Goal: Use online tool/utility: Utilize a website feature to perform a specific function

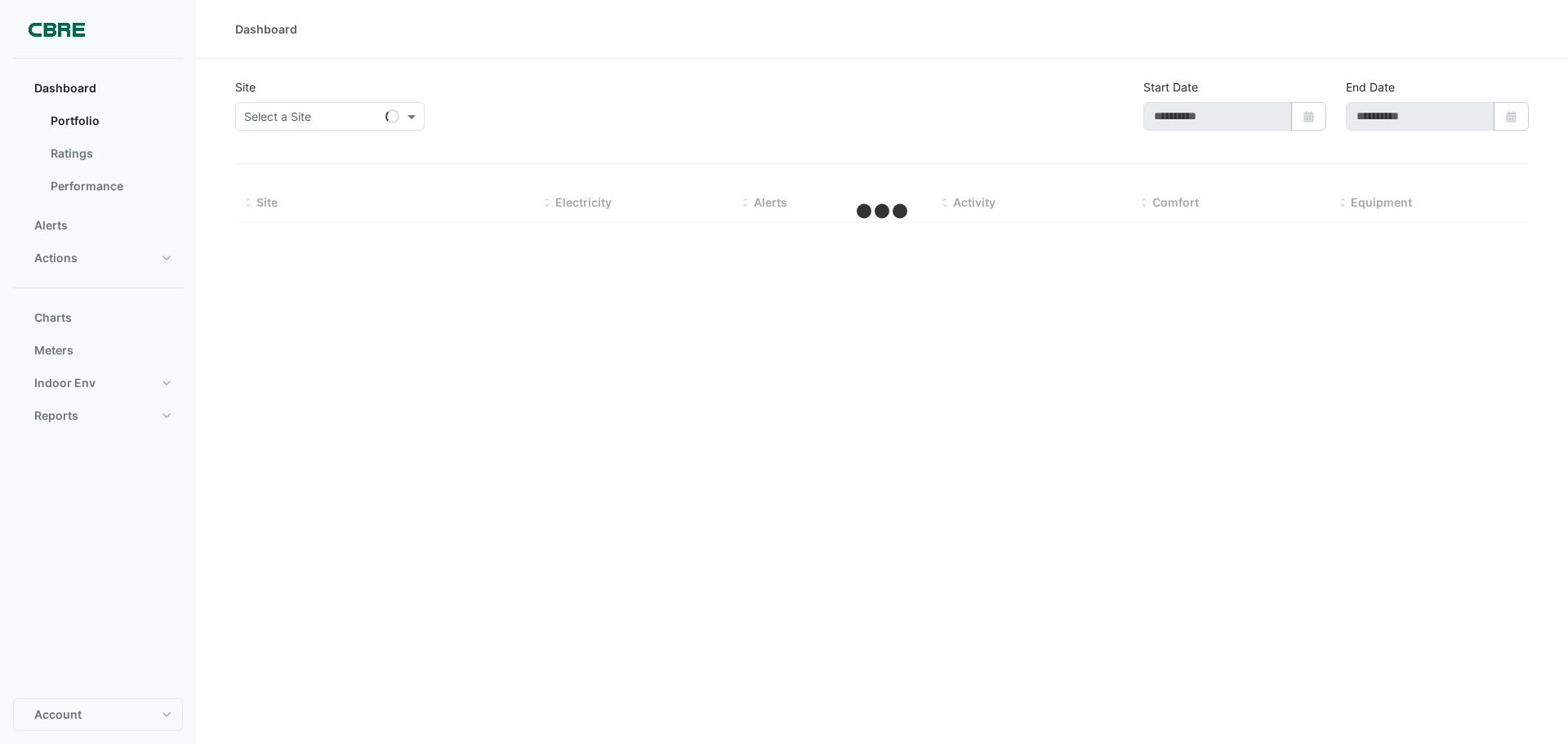
select select "**"
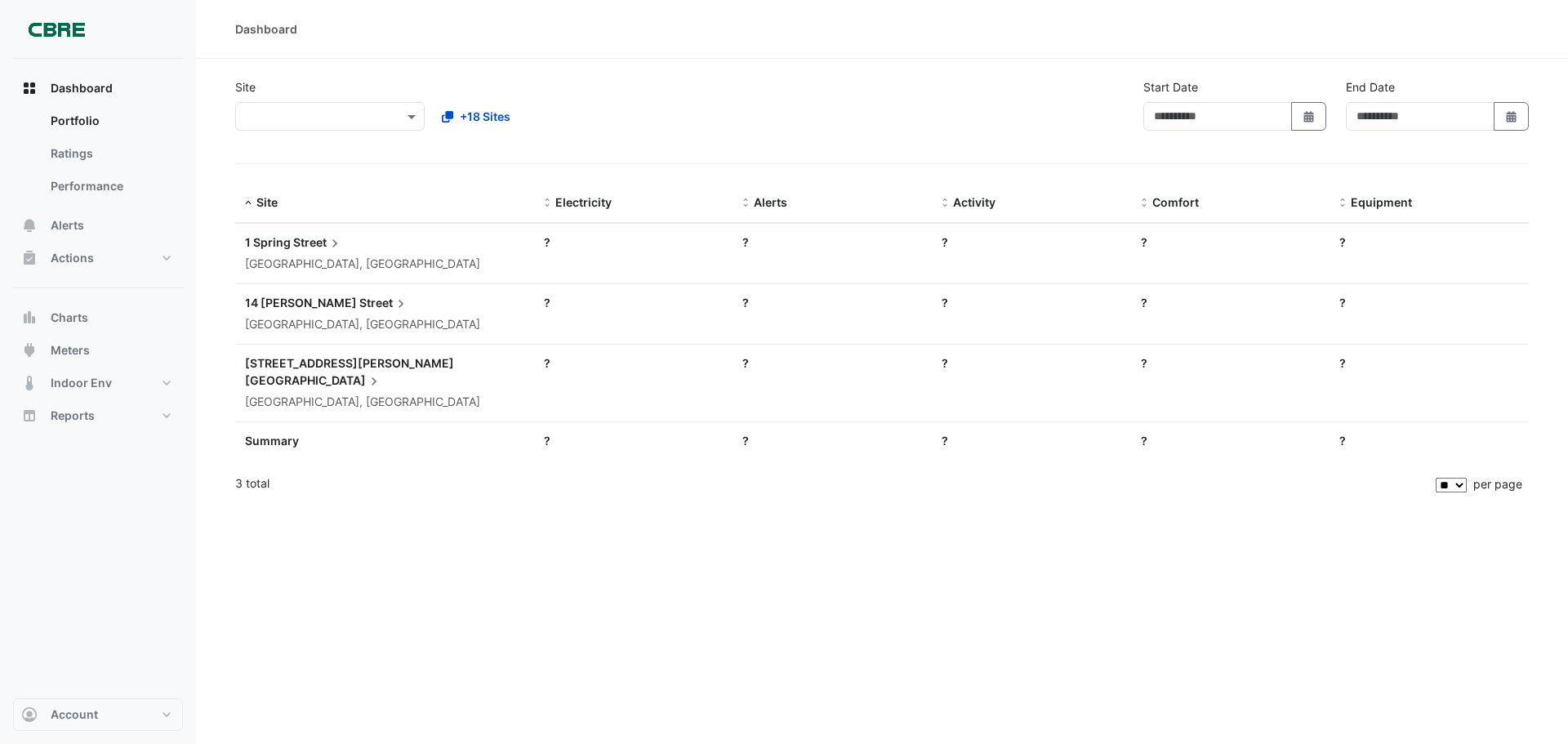
type input "**********"
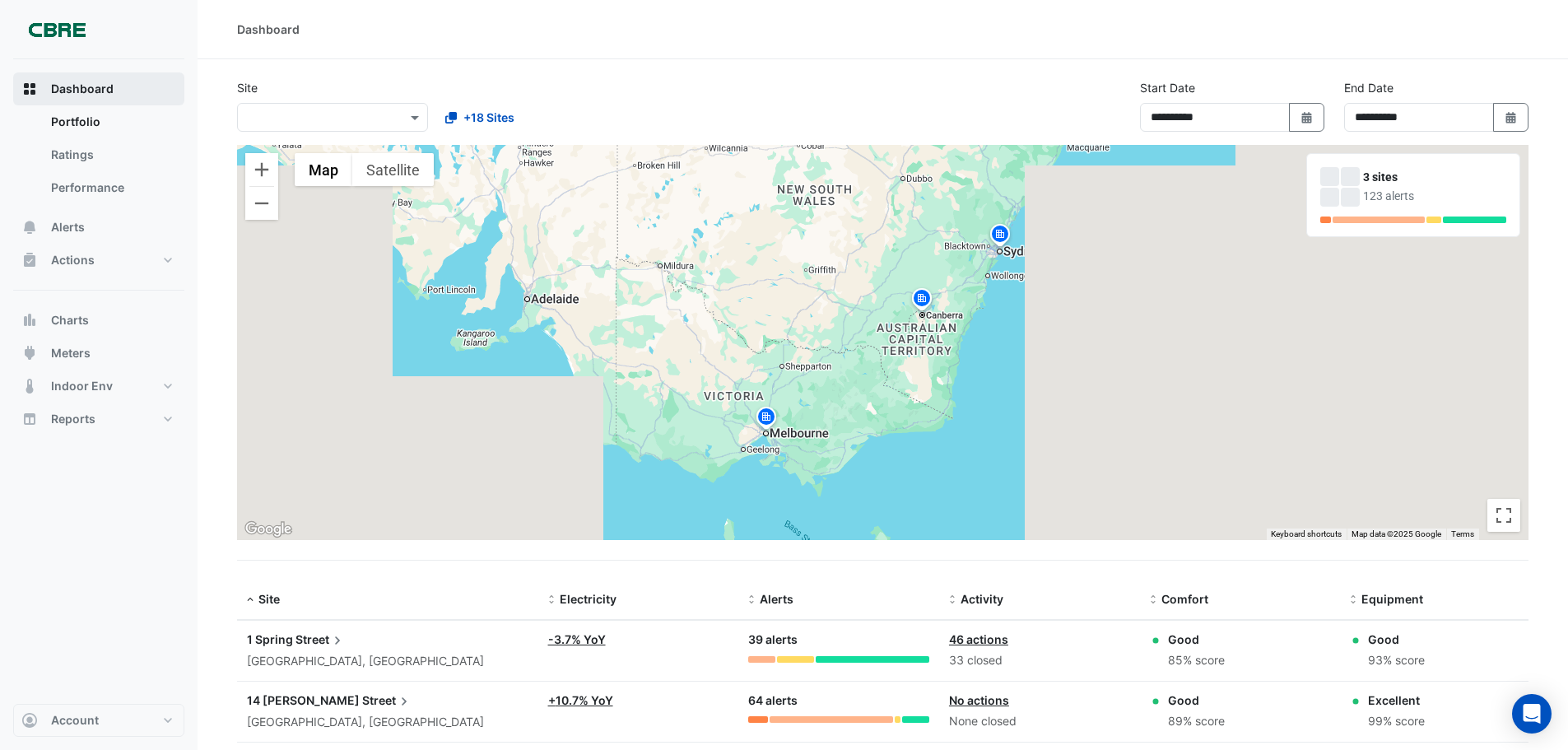
click at [65, 83] on span "Dashboard" at bounding box center [83, 88] width 63 height 16
click at [66, 119] on link "Portfolio" at bounding box center [111, 122] width 146 height 33
click at [96, 88] on span "Dashboard" at bounding box center [83, 88] width 63 height 16
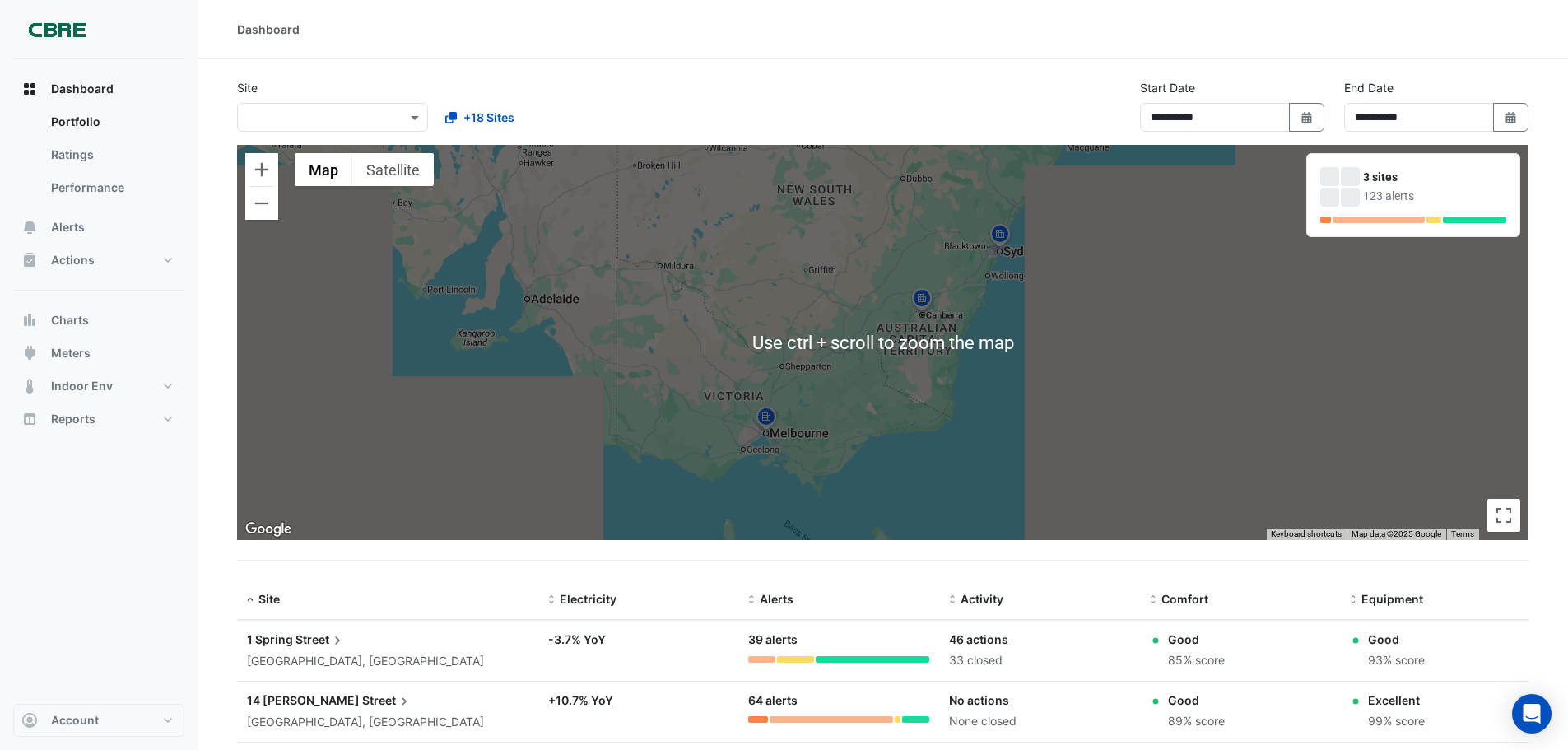
click at [394, 110] on div at bounding box center [332, 118] width 189 height 19
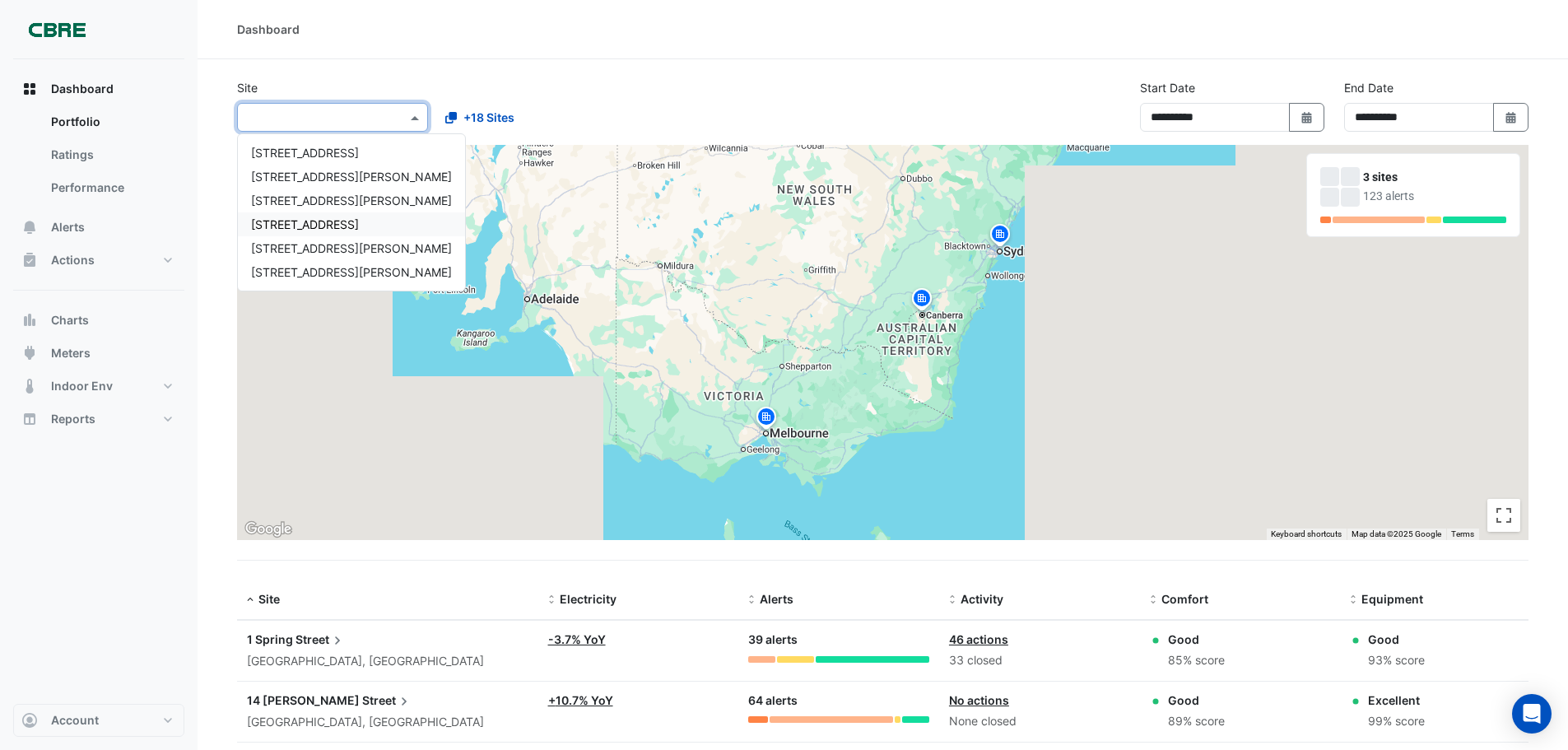
click at [276, 226] on span "[STREET_ADDRESS]" at bounding box center [306, 224] width 108 height 14
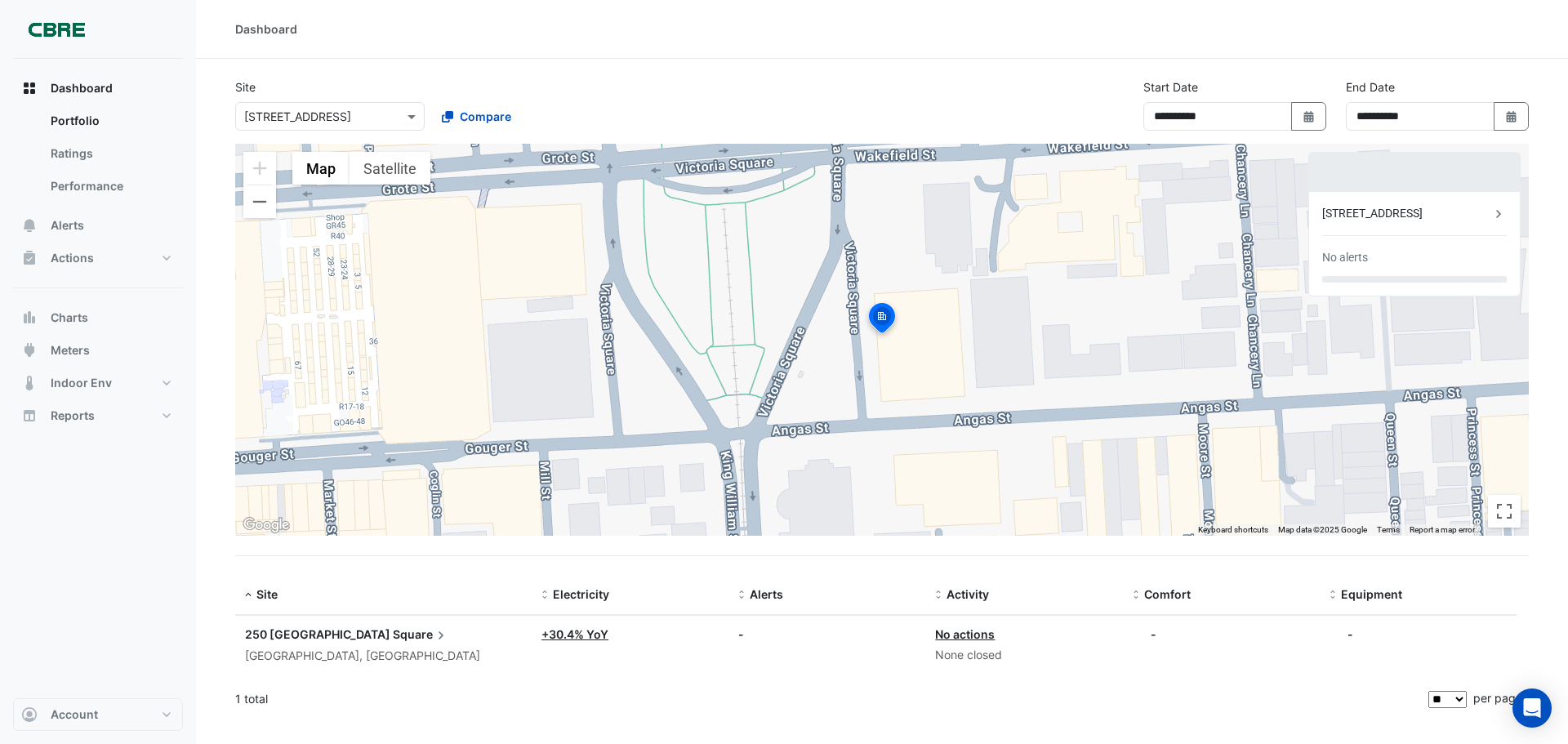
drag, startPoint x: 733, startPoint y: 77, endPoint x: 599, endPoint y: 125, distance: 142.3
click at [732, 77] on section "**********" at bounding box center [881, 389] width 1372 height 661
click at [107, 372] on button "Indoor Env" at bounding box center [98, 382] width 170 height 33
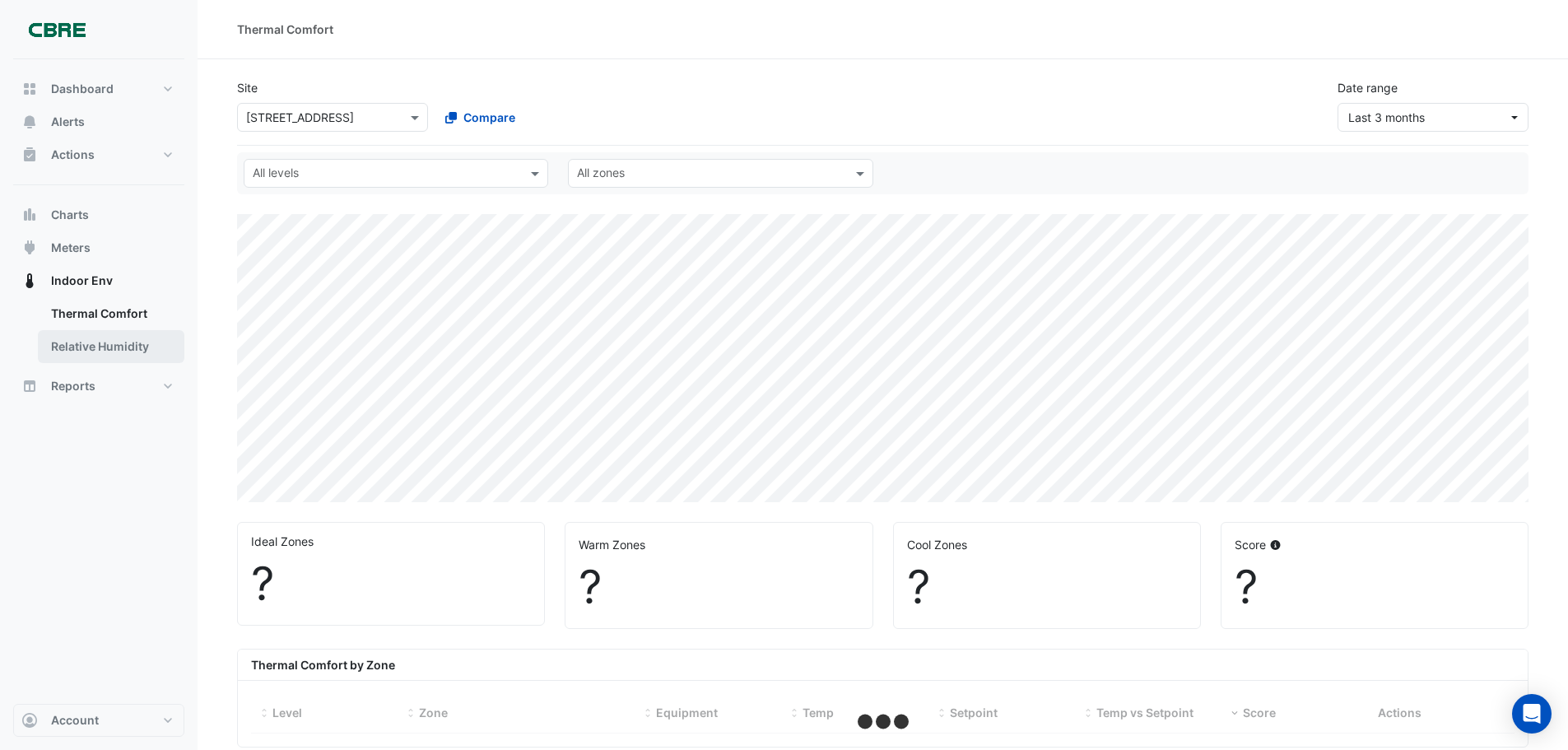
select select "**"
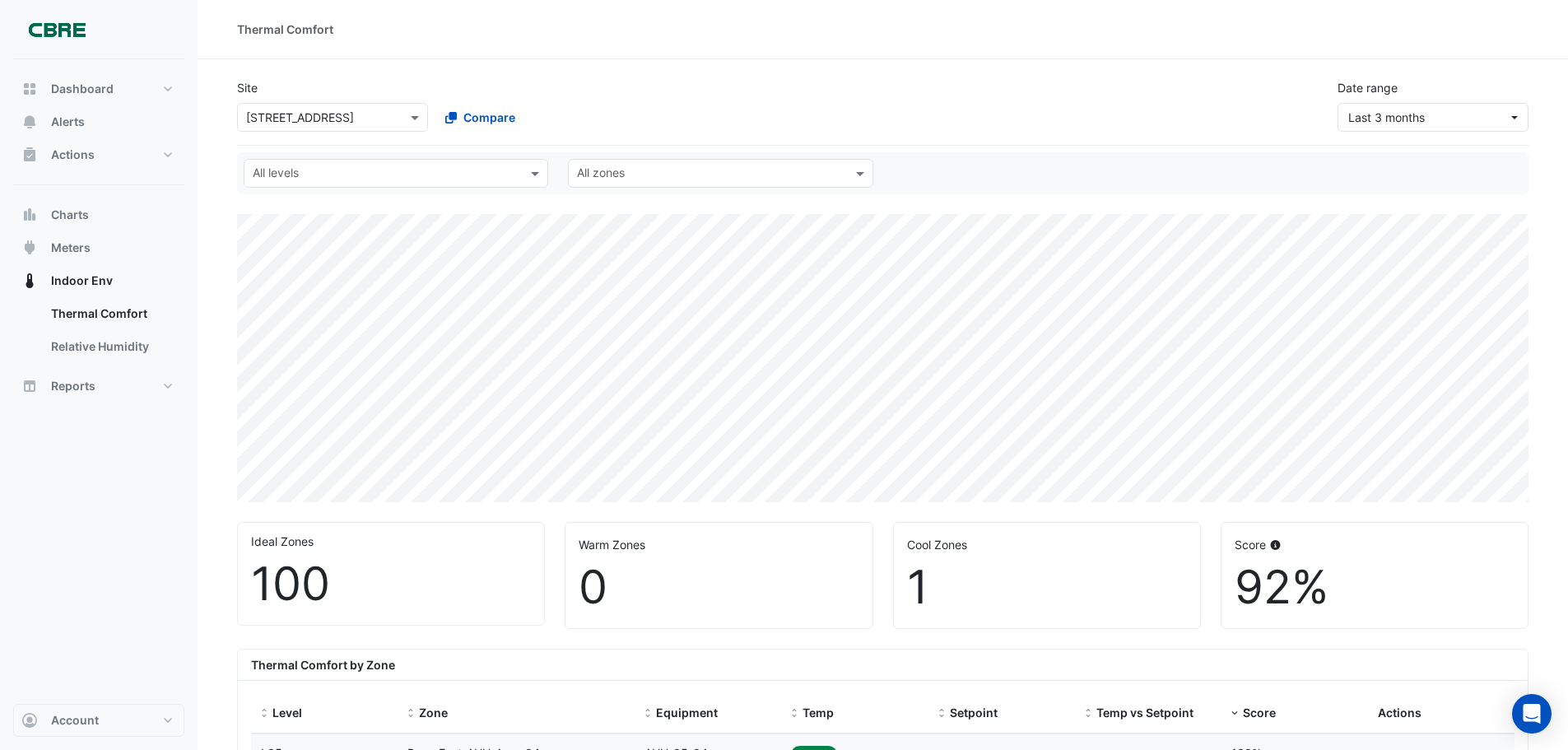
click at [293, 604] on div "100" at bounding box center [391, 584] width 280 height 55
type textarea "***"
click at [293, 604] on div "100" at bounding box center [391, 584] width 280 height 55
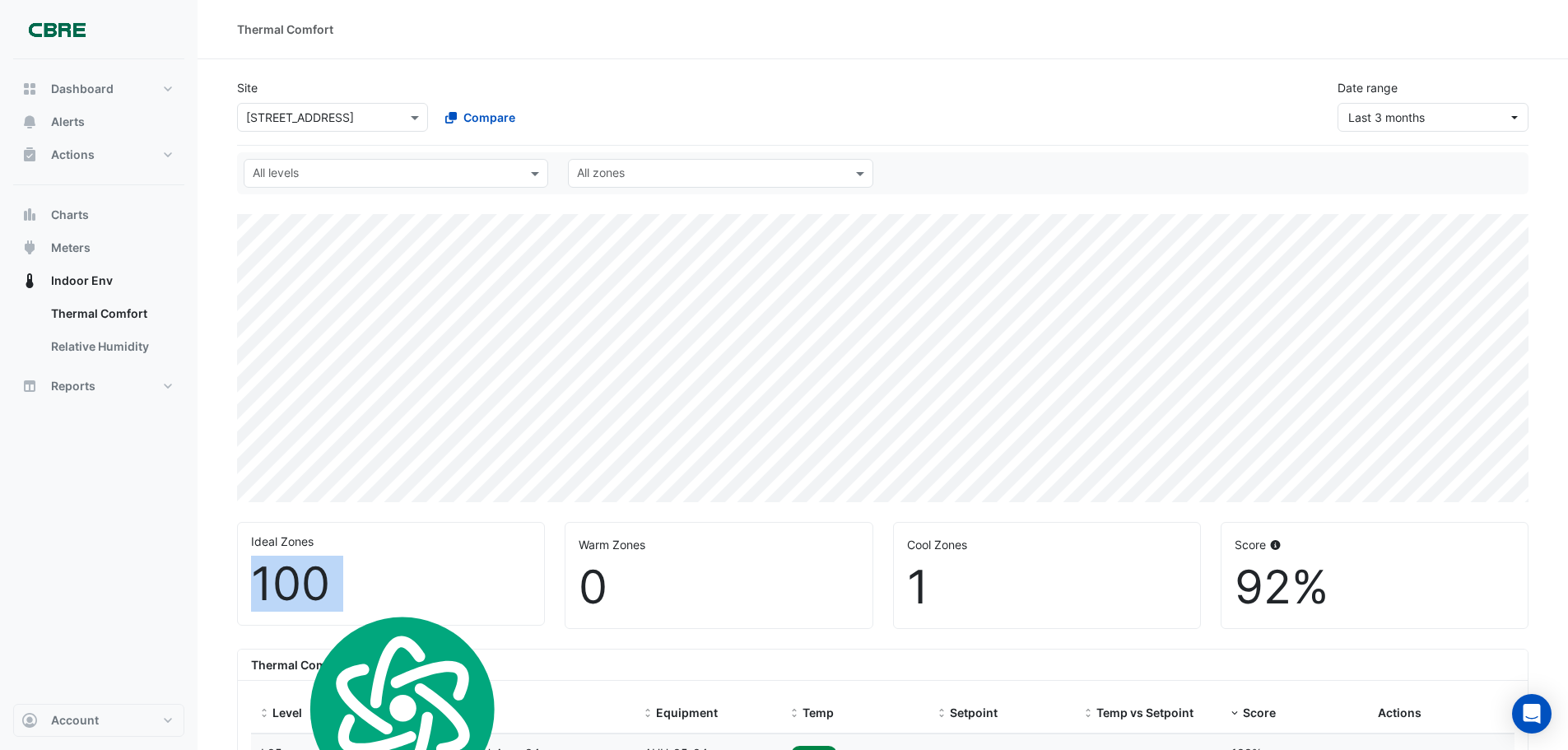
click at [293, 604] on div "100" at bounding box center [391, 584] width 280 height 55
click at [68, 40] on img at bounding box center [57, 29] width 74 height 33
click at [79, 28] on img at bounding box center [57, 29] width 74 height 33
click at [786, 69] on div "Site Select a Site × [STREET_ADDRESS] Compare Date range Last 3 months" at bounding box center [883, 98] width 1312 height 66
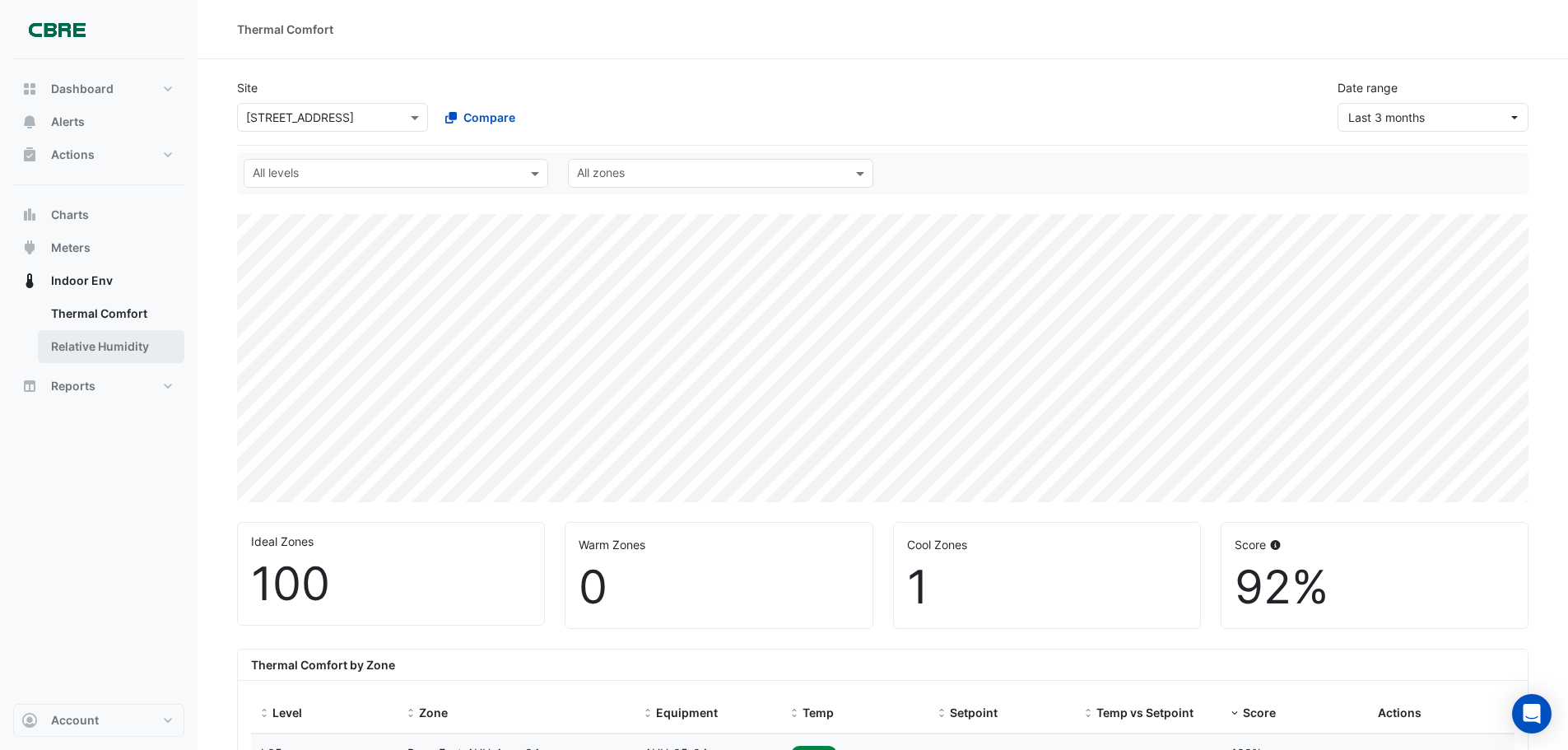
click at [108, 343] on link "Relative Humidity" at bounding box center [111, 347] width 146 height 33
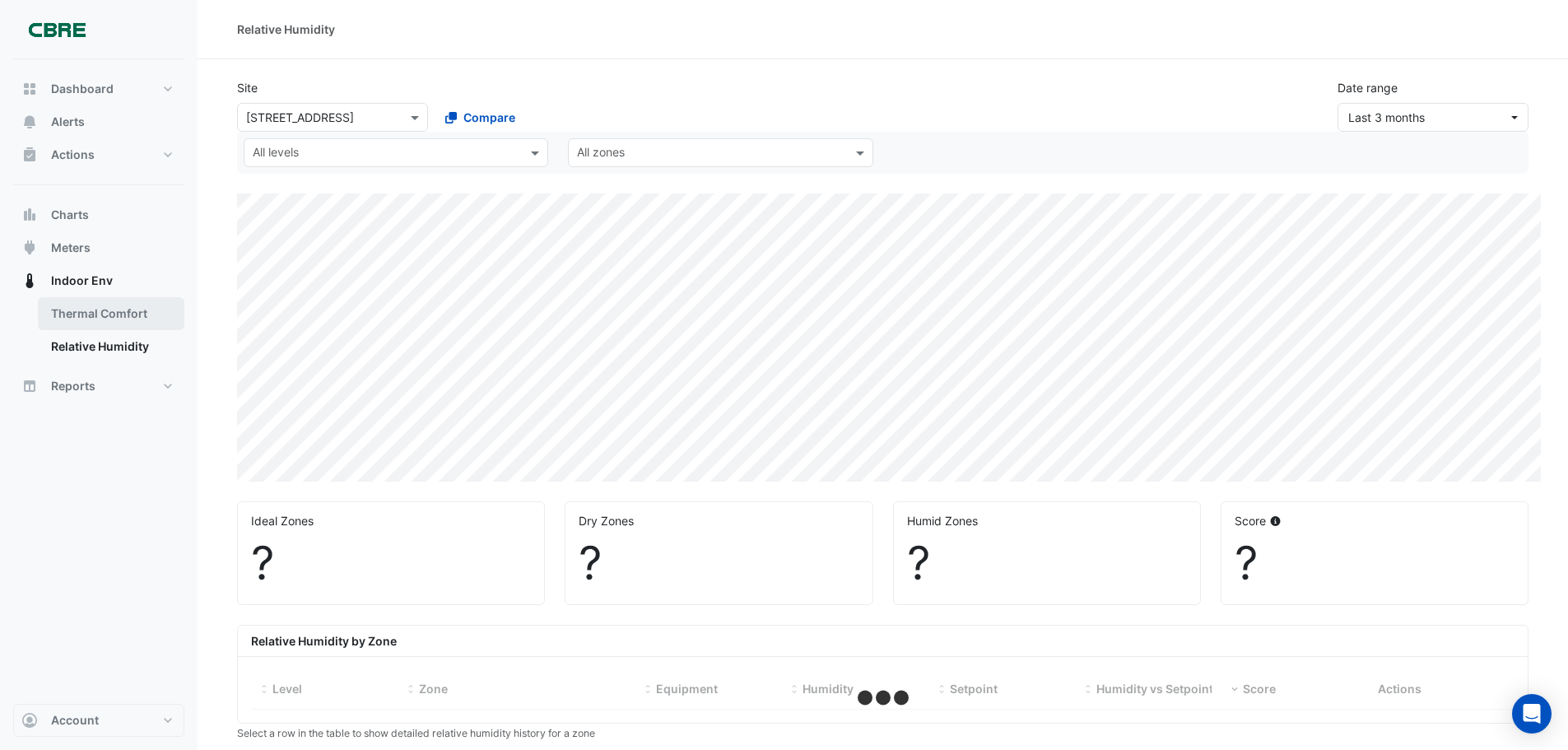
click at [111, 313] on link "Thermal Comfort" at bounding box center [111, 313] width 146 height 33
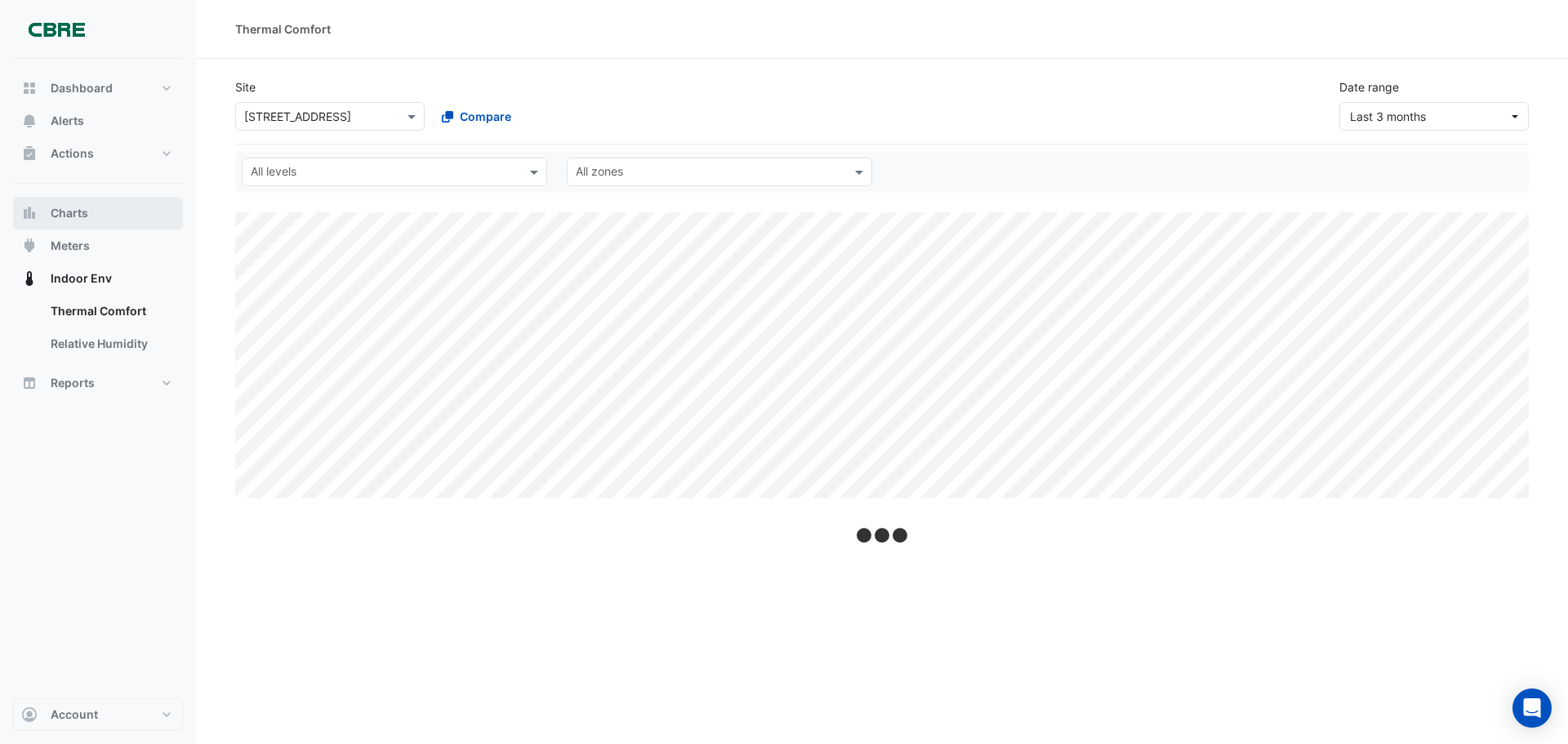
click at [88, 209] on span "Charts" at bounding box center [70, 213] width 38 height 16
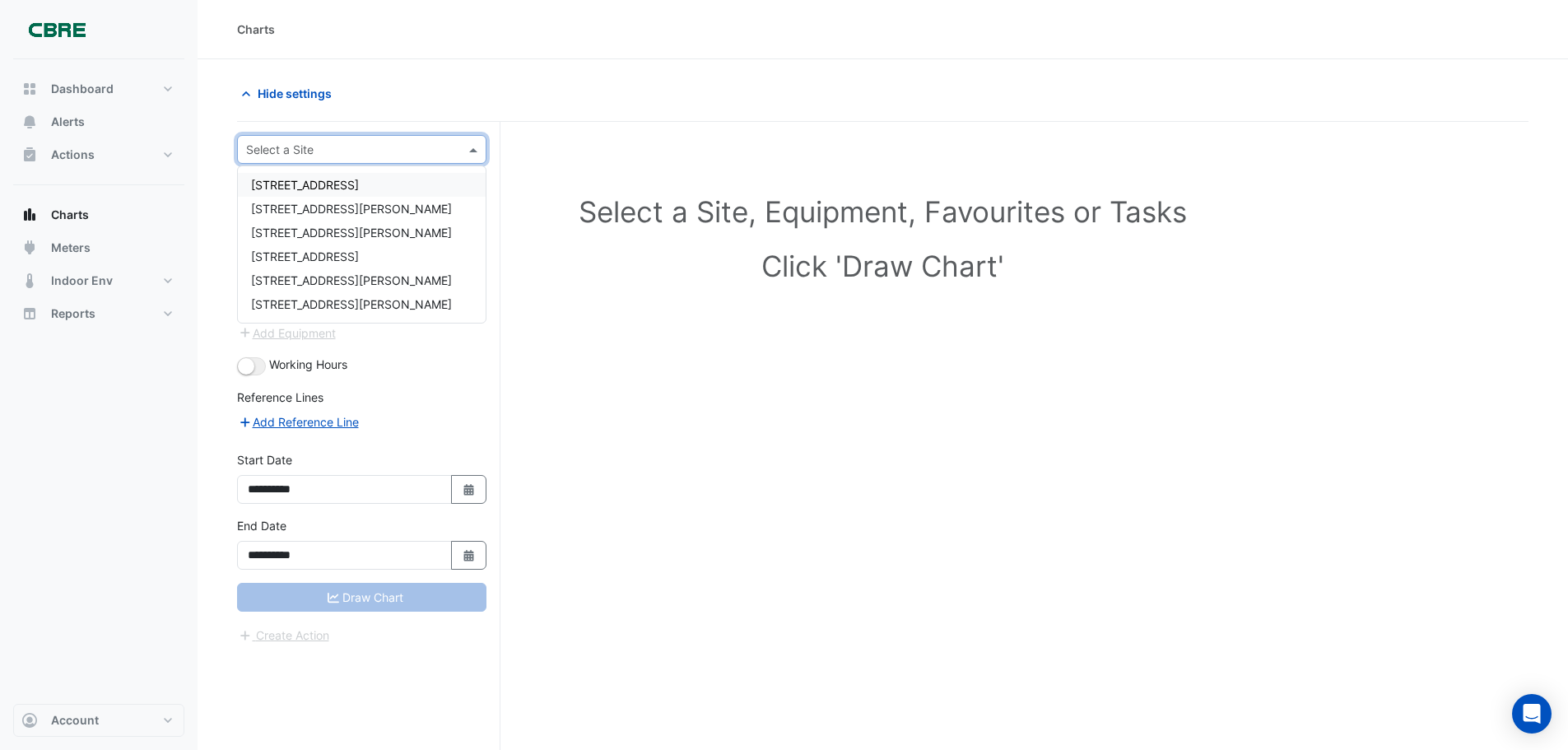
click at [464, 156] on div at bounding box center [362, 149] width 248 height 19
click at [348, 263] on span "[STREET_ADDRESS]" at bounding box center [306, 256] width 108 height 14
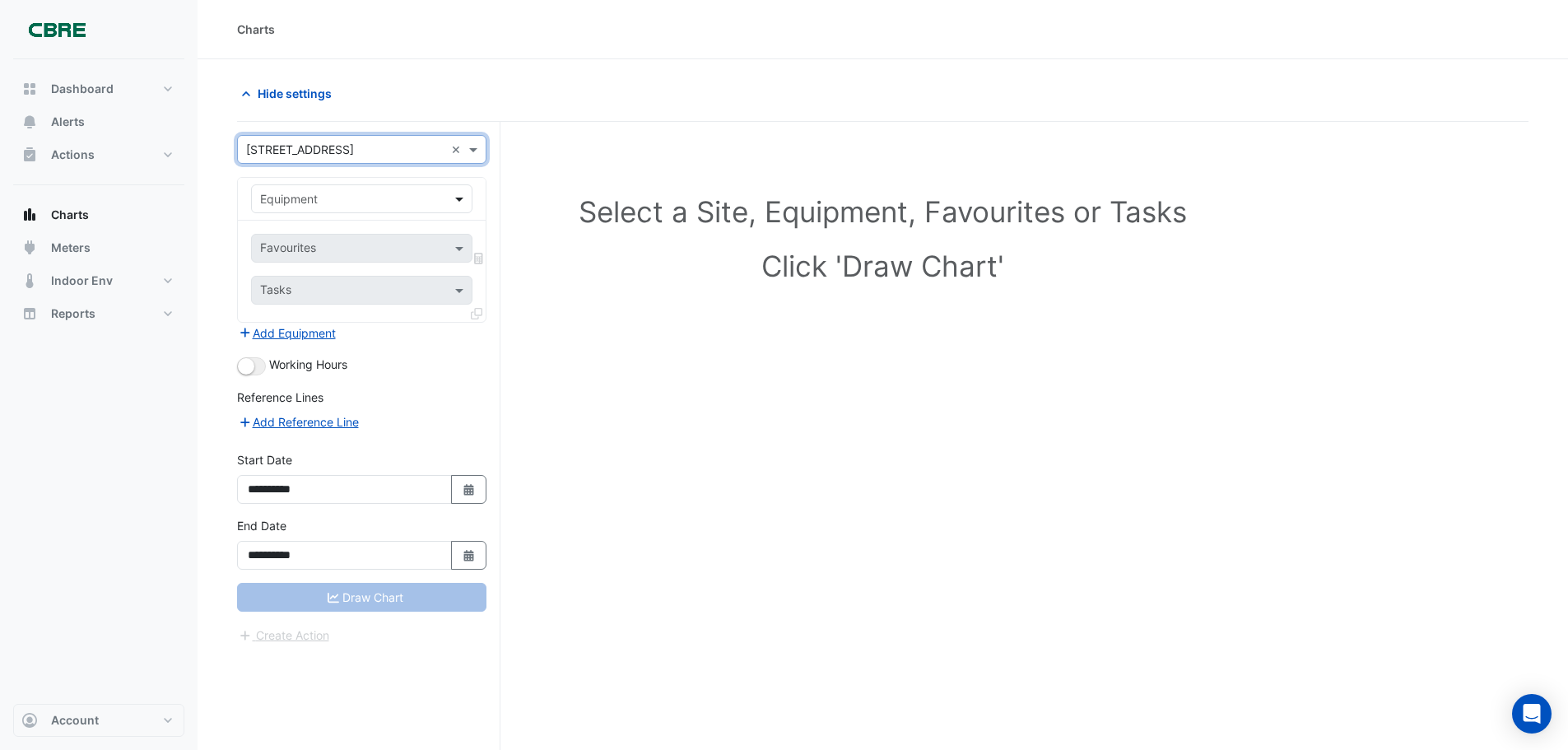
click at [459, 200] on span at bounding box center [461, 198] width 21 height 17
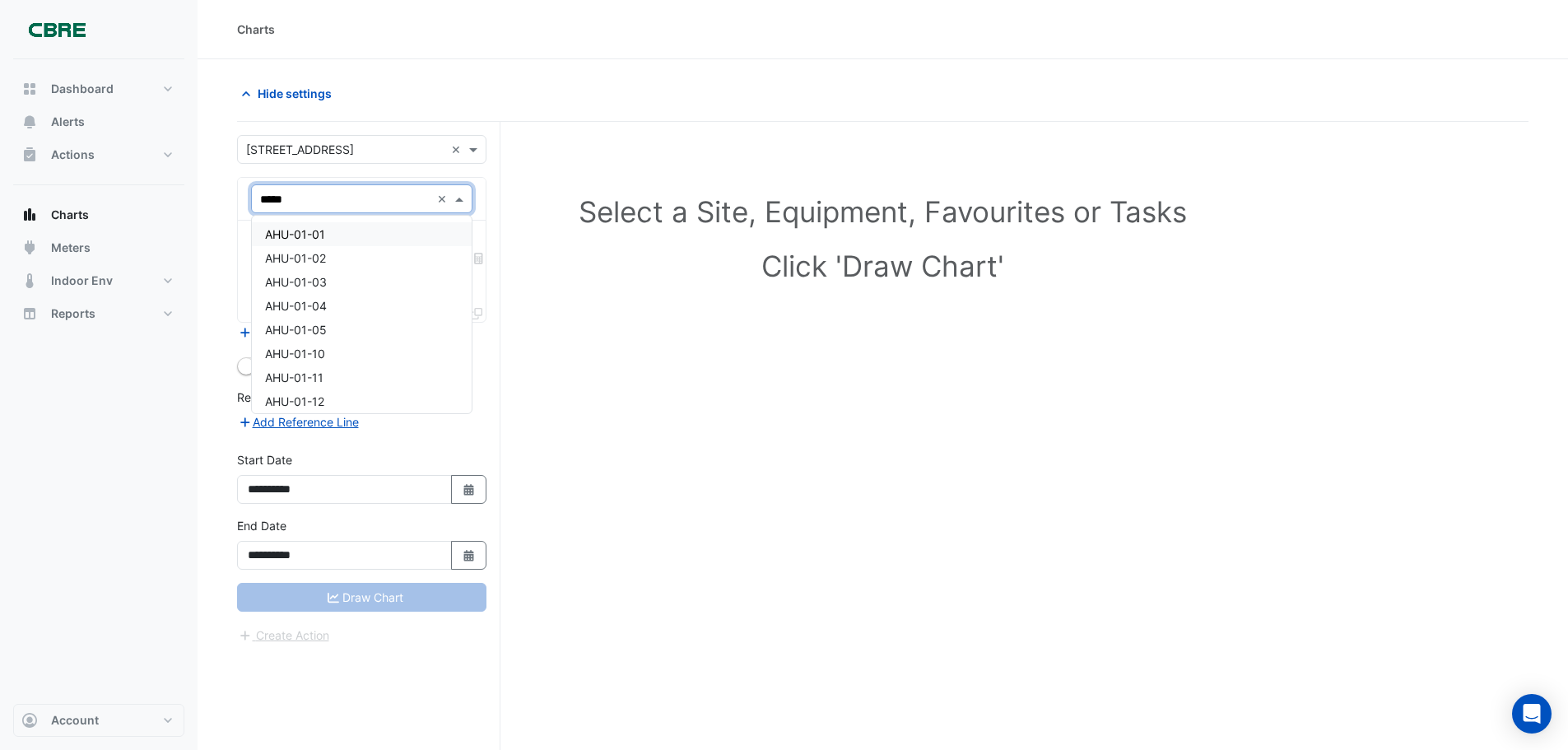
type input "******"
click at [427, 251] on div "AHU-04-02" at bounding box center [362, 257] width 220 height 24
click at [462, 289] on span at bounding box center [461, 291] width 21 height 17
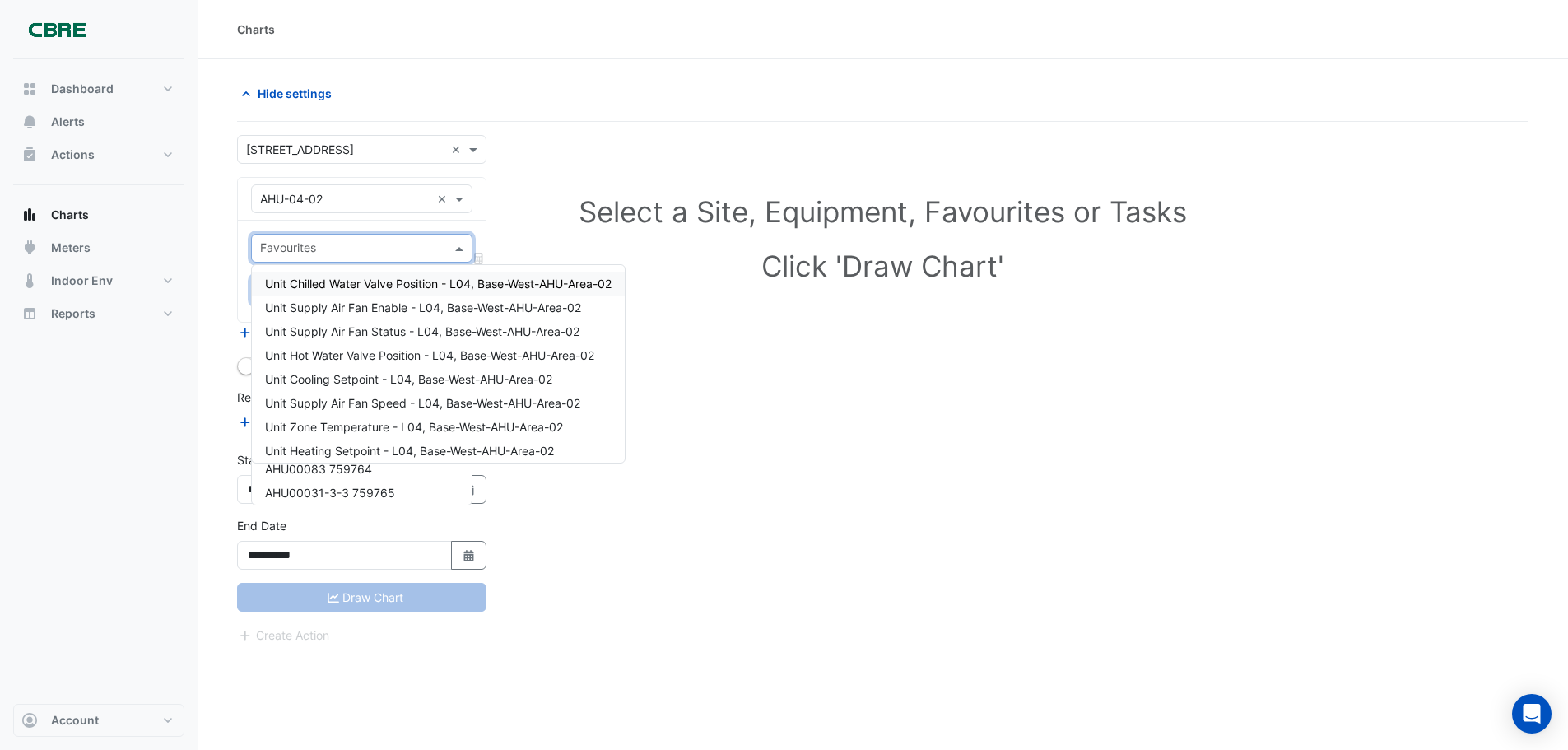
click at [456, 239] on div "Favourites" at bounding box center [362, 248] width 221 height 28
click at [430, 327] on span "Unit Supply Air Fan Status - L04, Base-West-AHU-Area-02" at bounding box center [421, 331] width 314 height 14
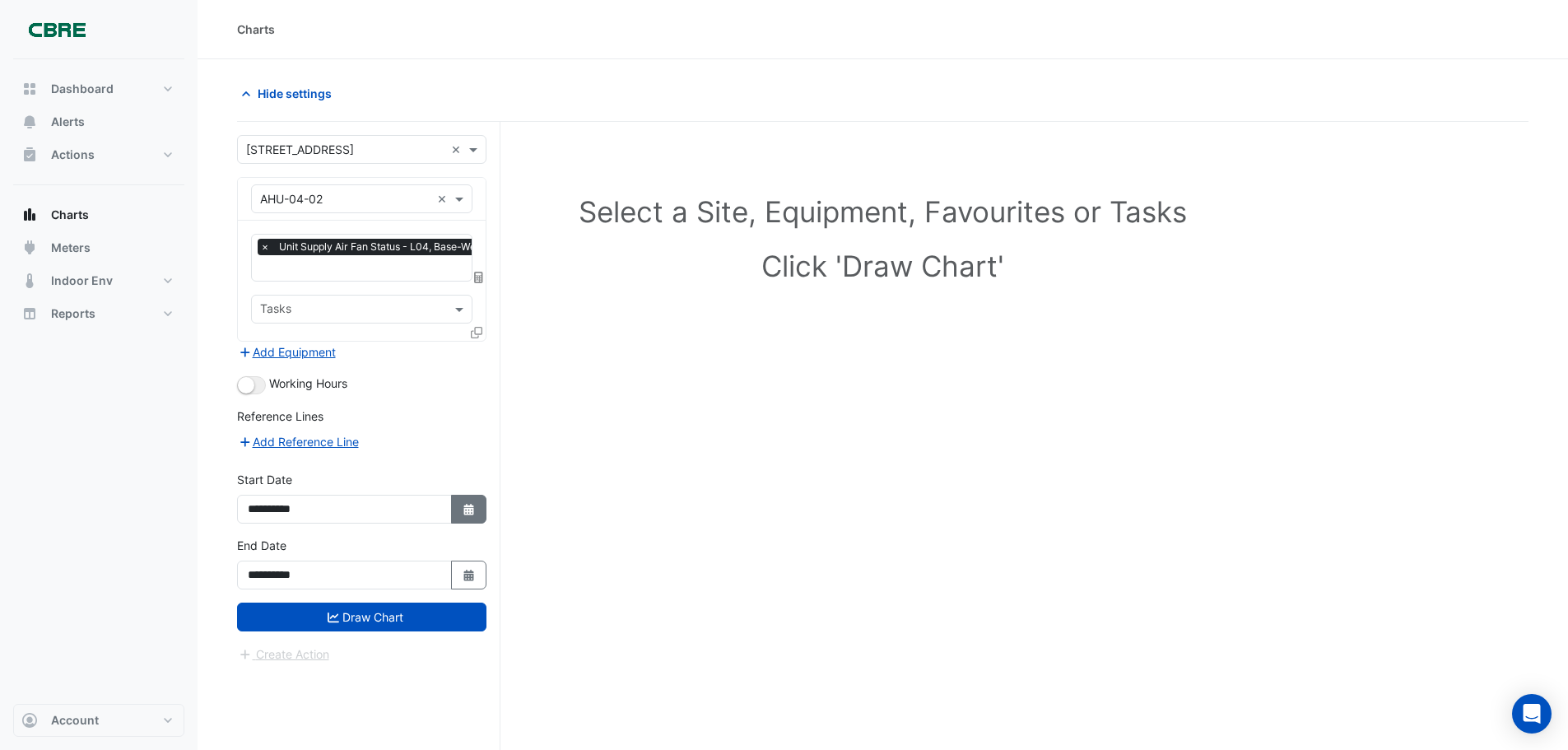
click at [466, 512] on icon "button" at bounding box center [468, 510] width 9 height 11
select select "*"
select select "****"
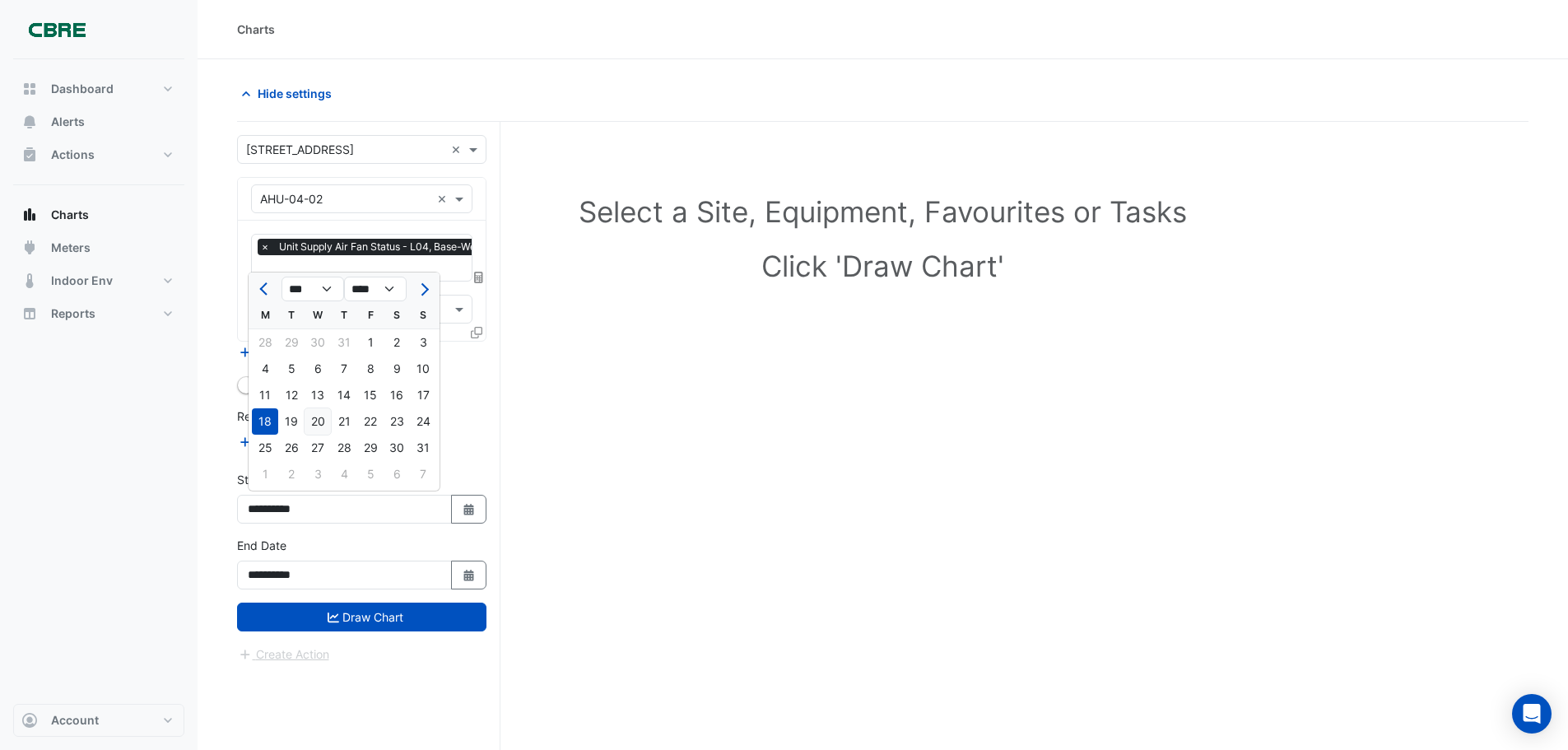
click at [324, 418] on div "20" at bounding box center [318, 422] width 27 height 27
type input "**********"
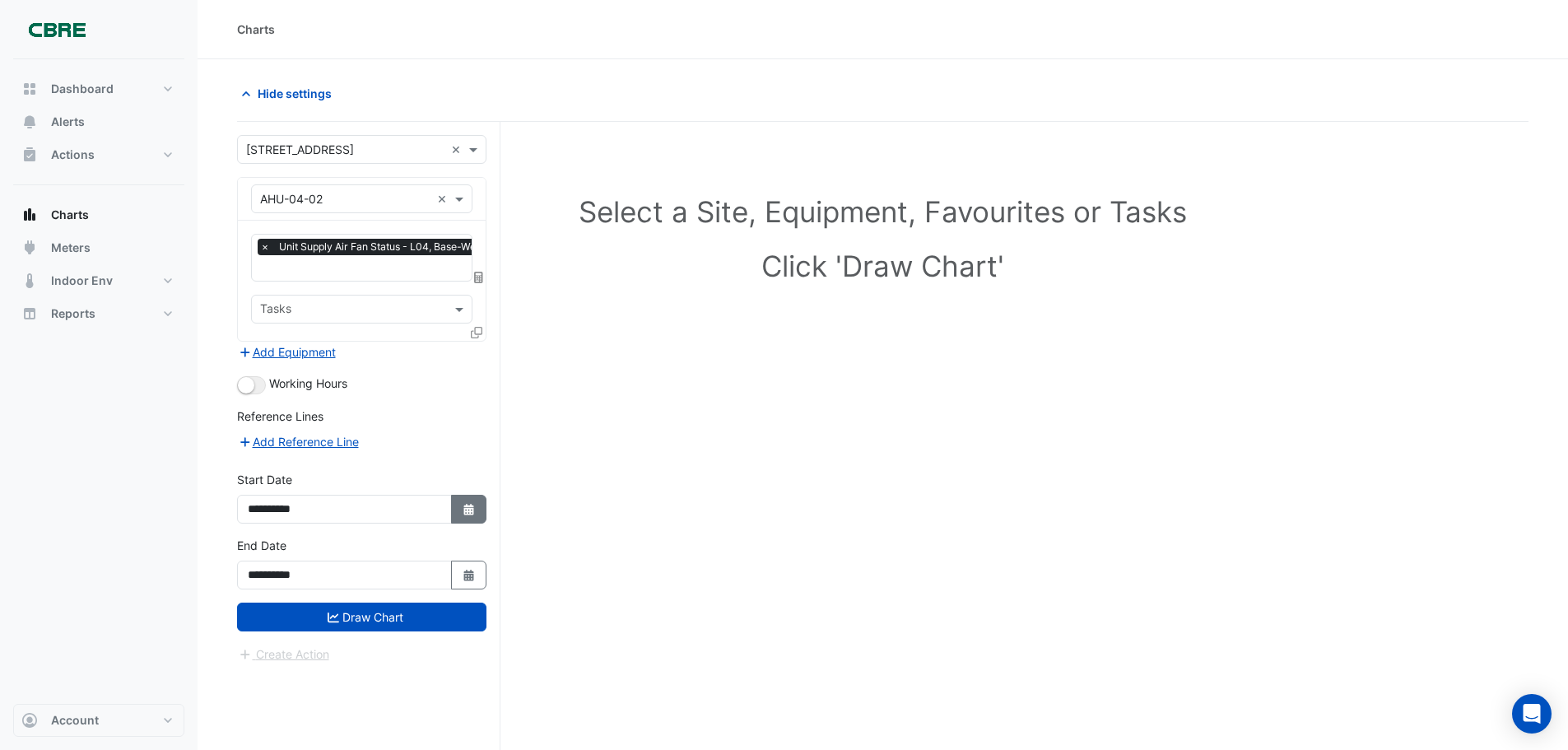
click at [482, 506] on button "Select Date" at bounding box center [469, 509] width 36 height 28
select select "*"
select select "****"
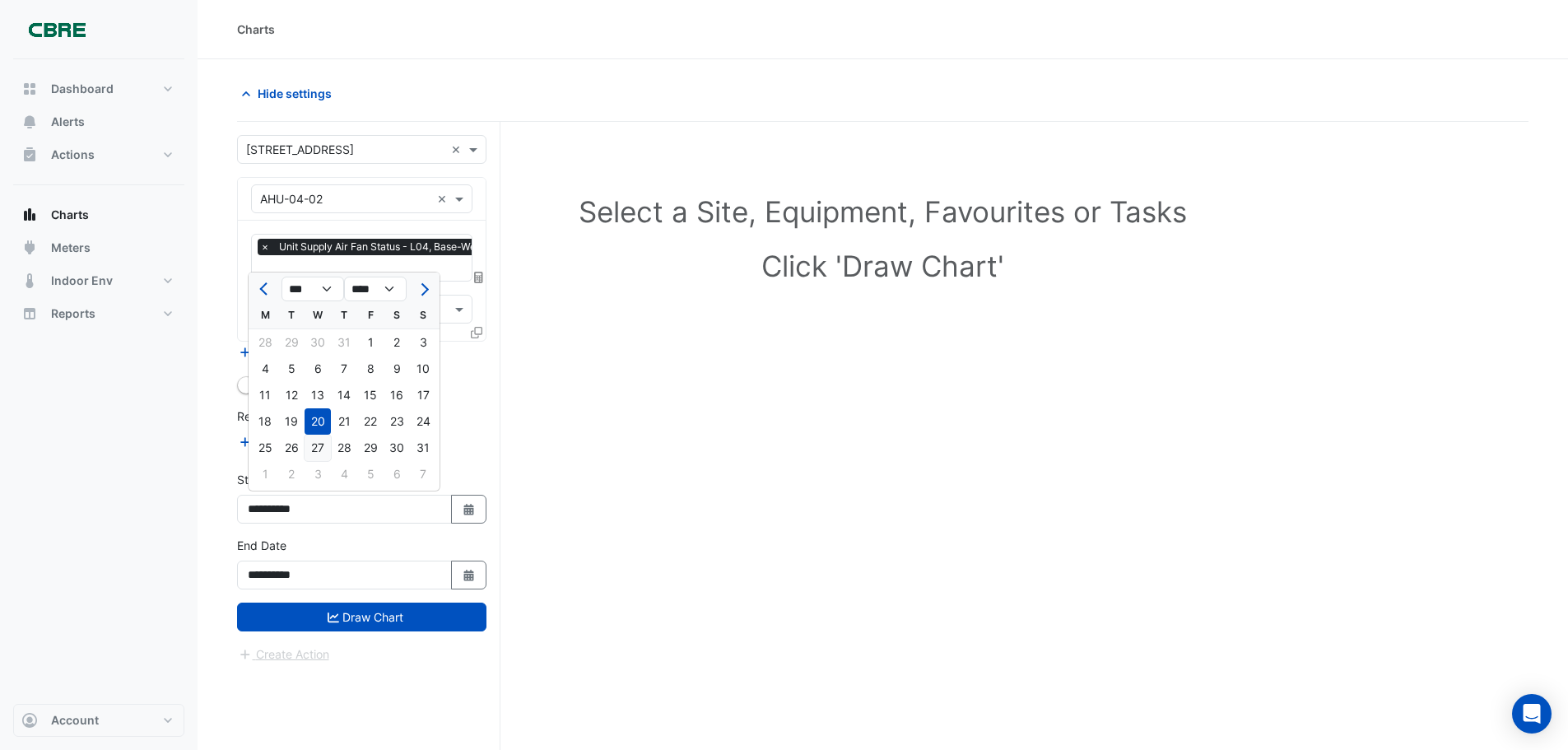
click at [330, 454] on div "27" at bounding box center [318, 448] width 27 height 27
type input "**********"
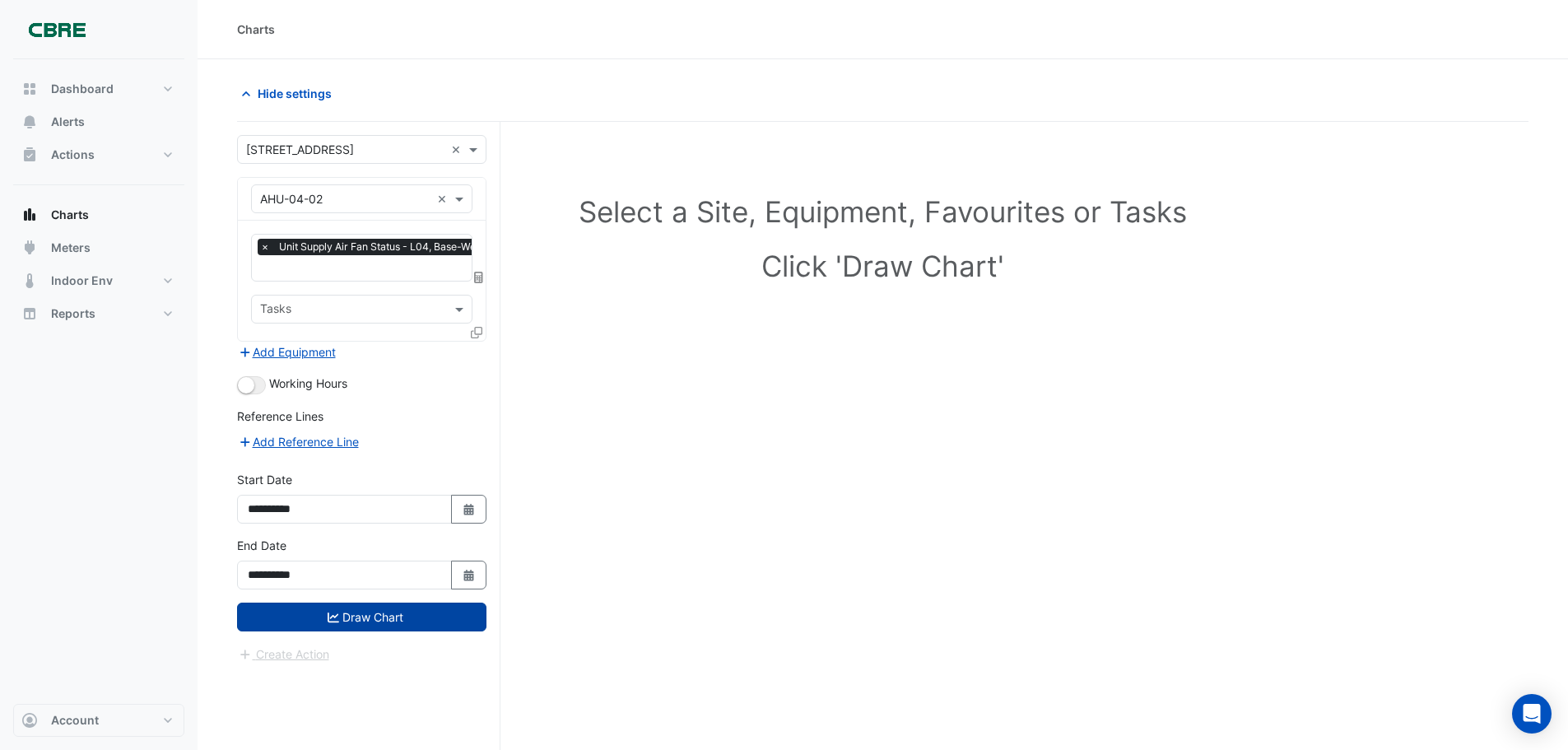
click at [347, 616] on button "Draw Chart" at bounding box center [362, 617] width 250 height 28
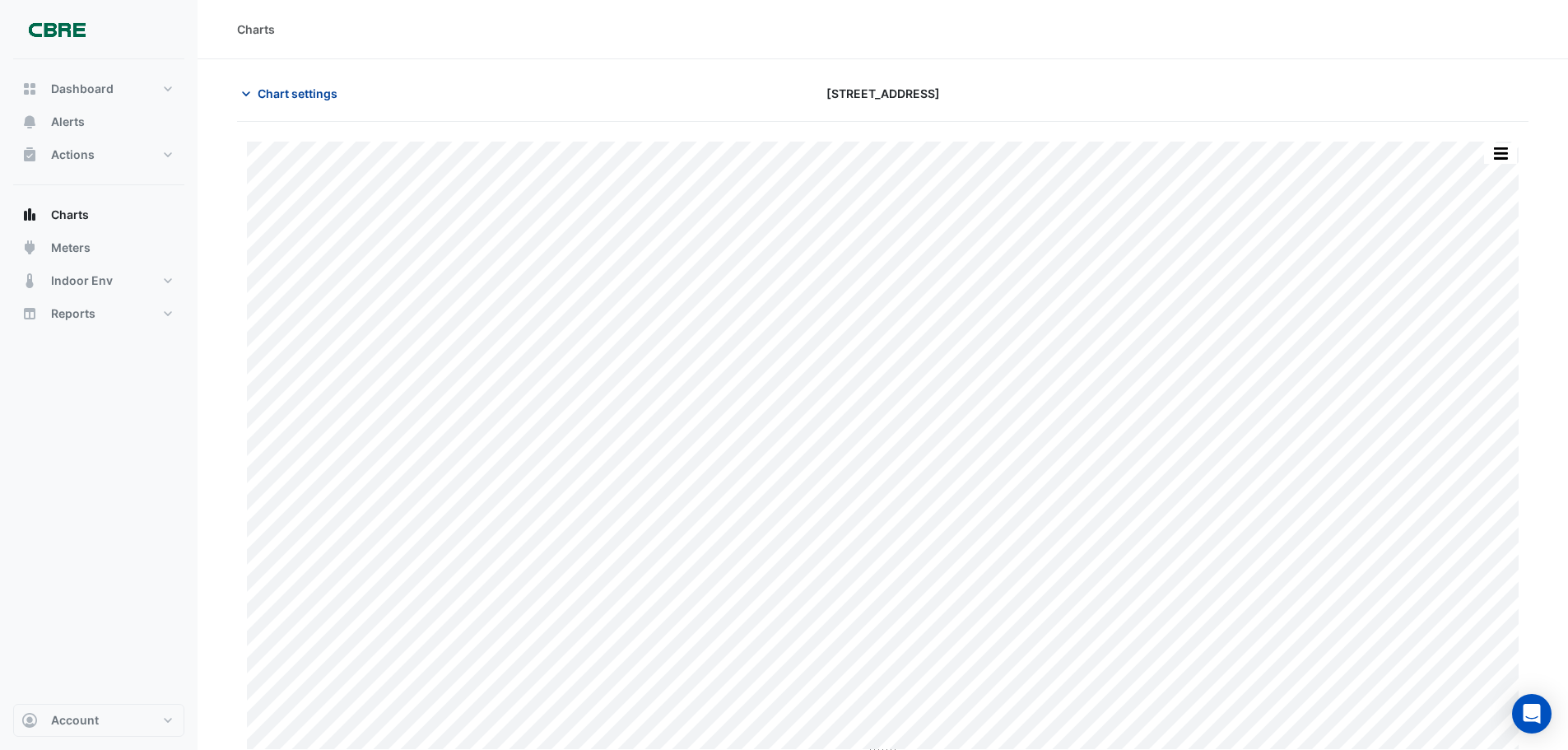
click at [239, 88] on icon "button" at bounding box center [246, 93] width 16 height 16
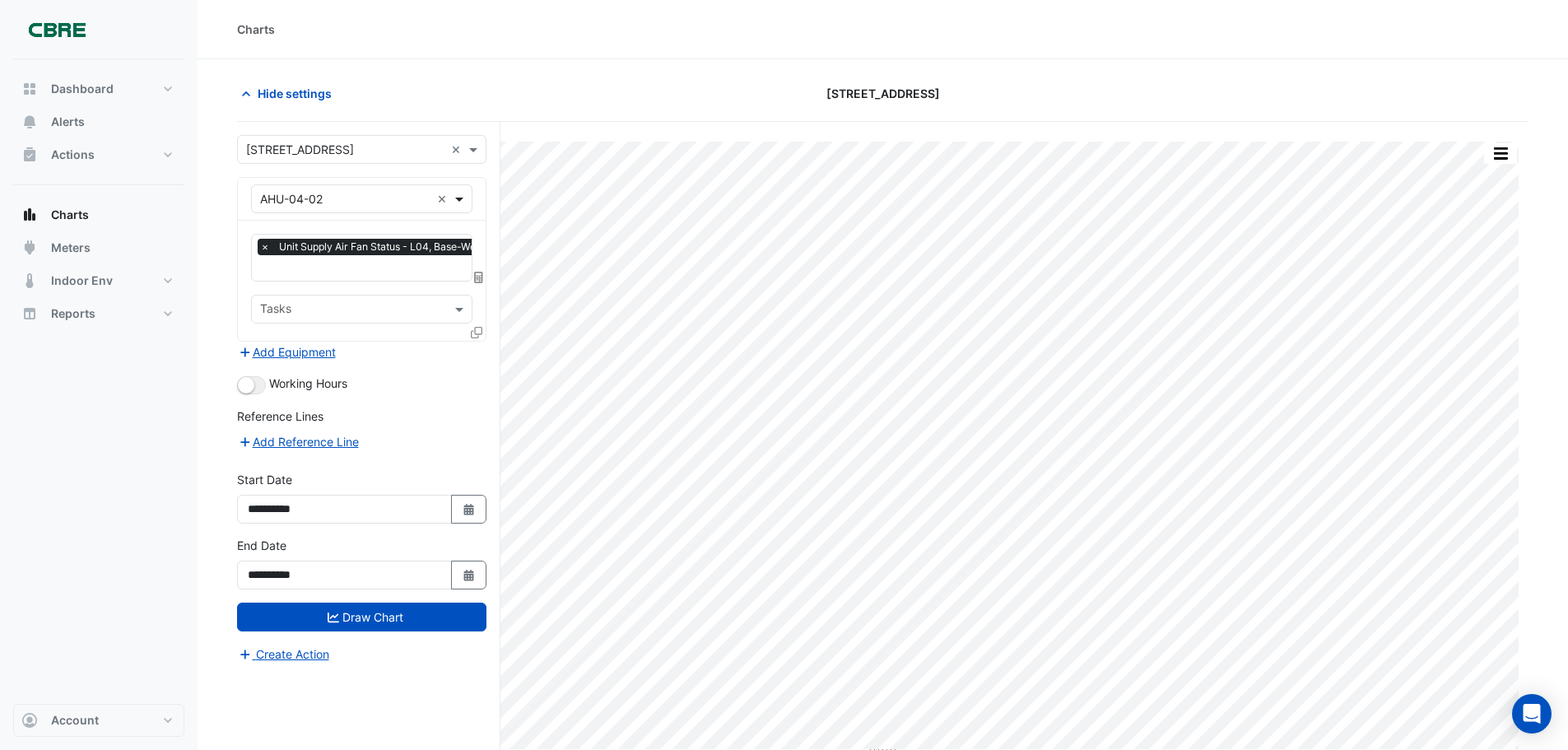
click at [463, 203] on span at bounding box center [461, 198] width 21 height 17
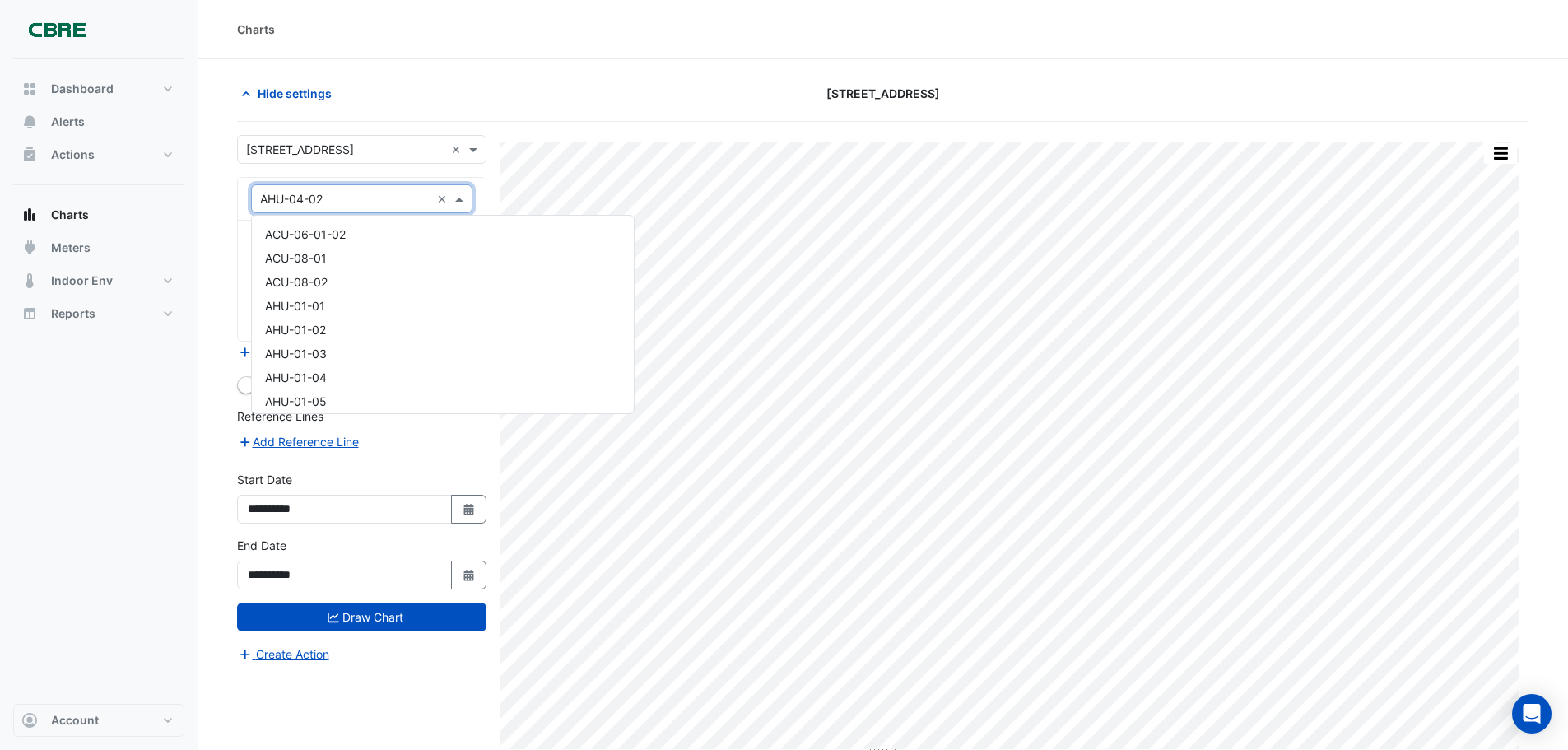
scroll to position [580, 0]
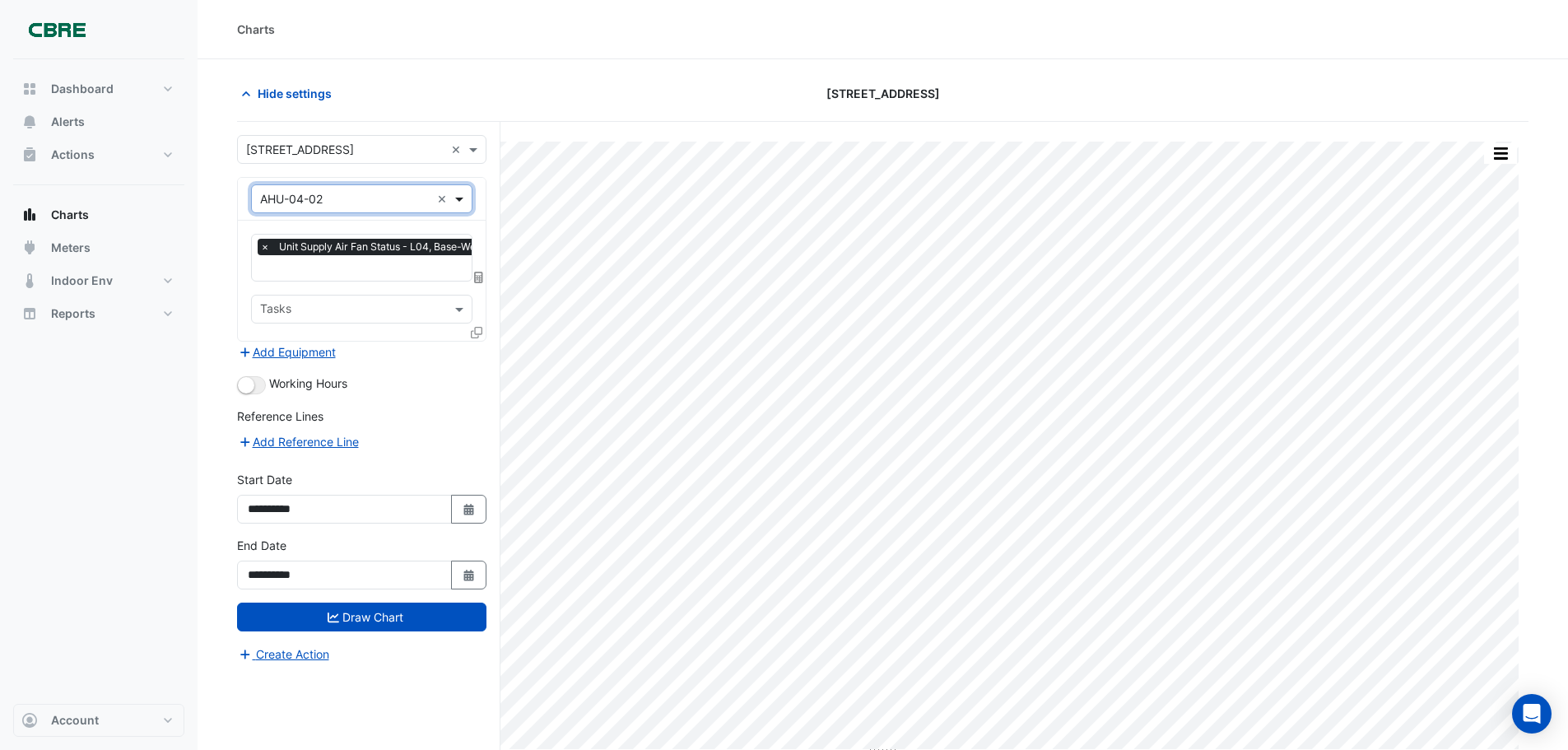
click at [463, 203] on span at bounding box center [461, 198] width 21 height 17
click at [449, 261] on input "text" at bounding box center [402, 270] width 303 height 17
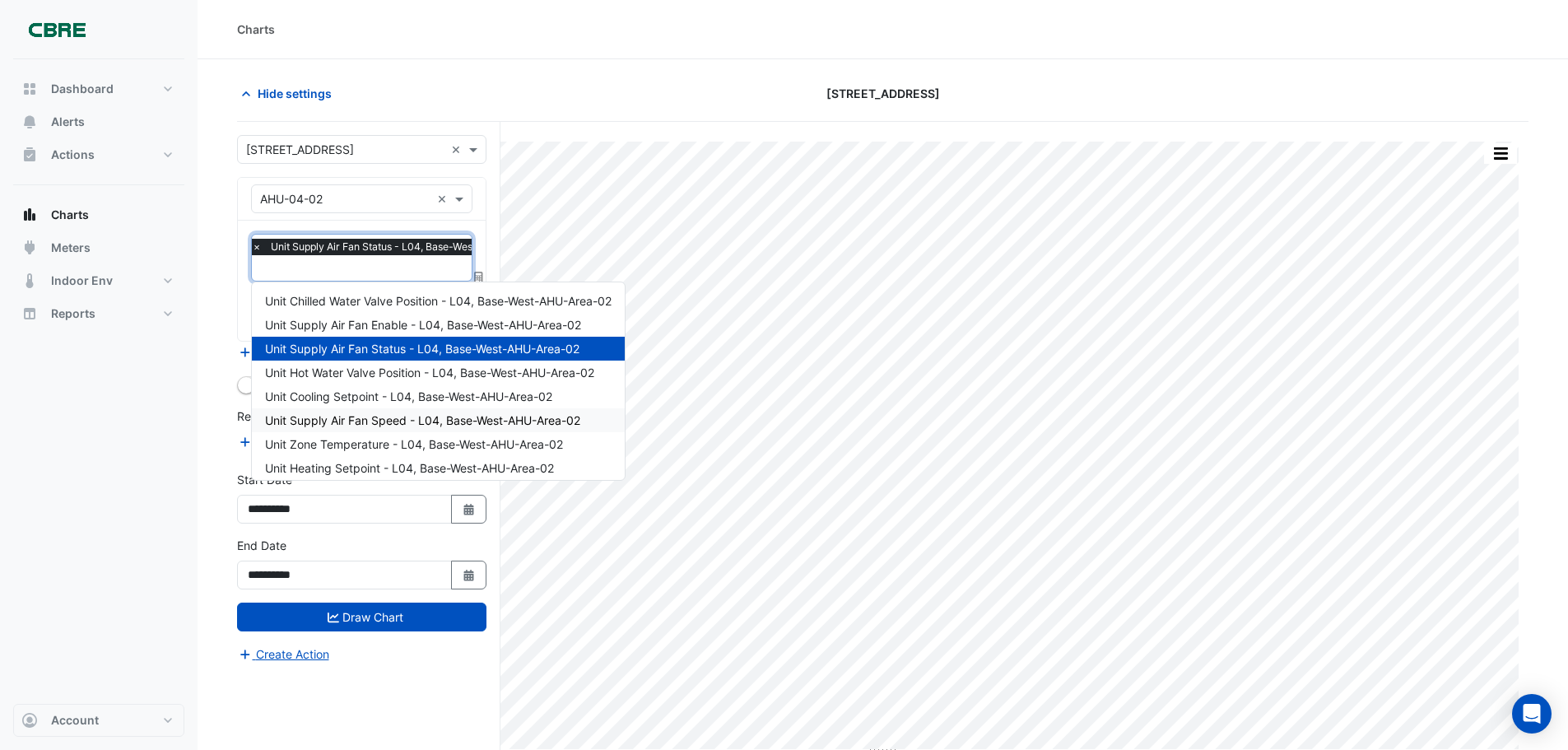
click at [440, 421] on span "Unit Supply Air Fan Speed - L04, Base-West-AHU-Area-02" at bounding box center [422, 420] width 315 height 14
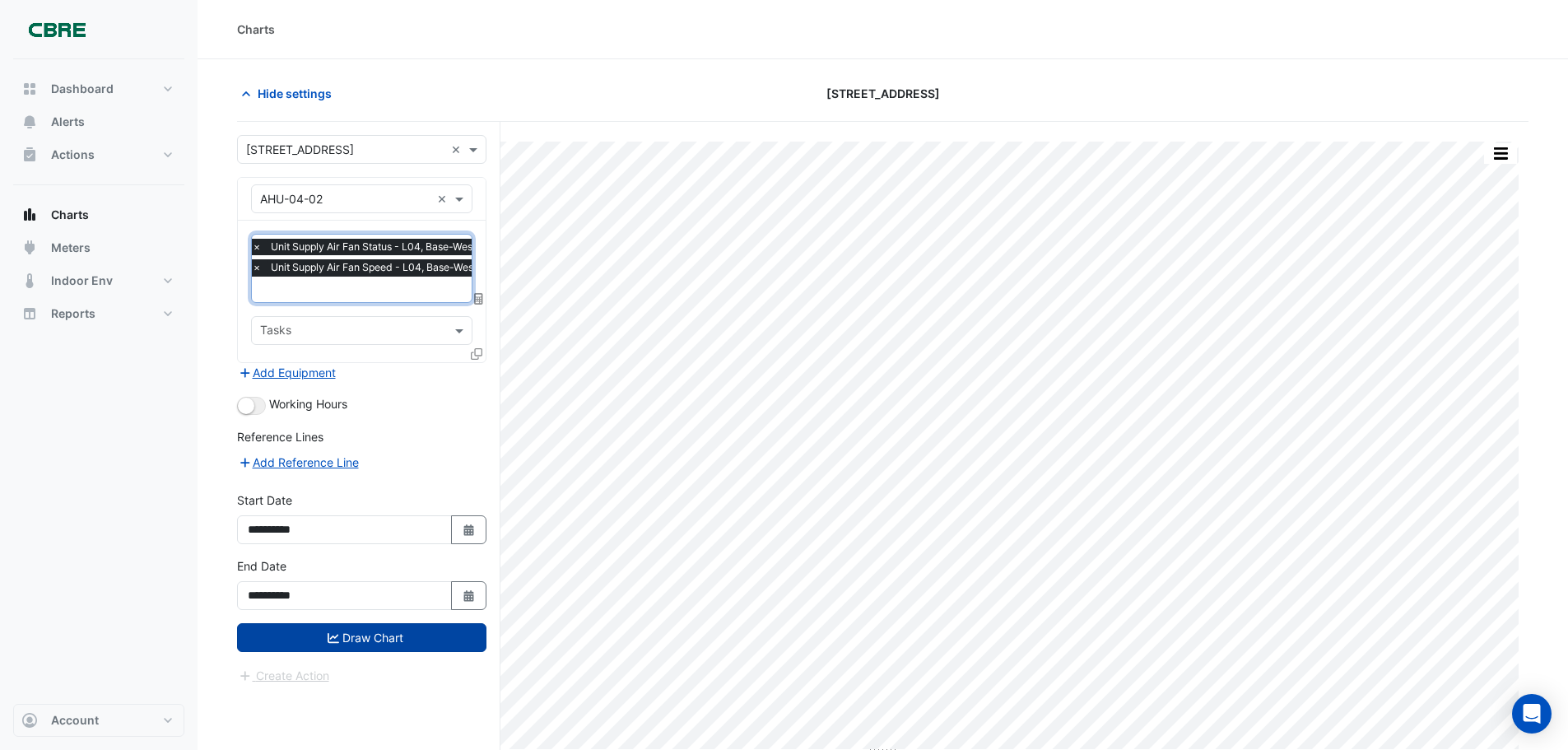
click at [410, 633] on button "Draw Chart" at bounding box center [362, 638] width 250 height 28
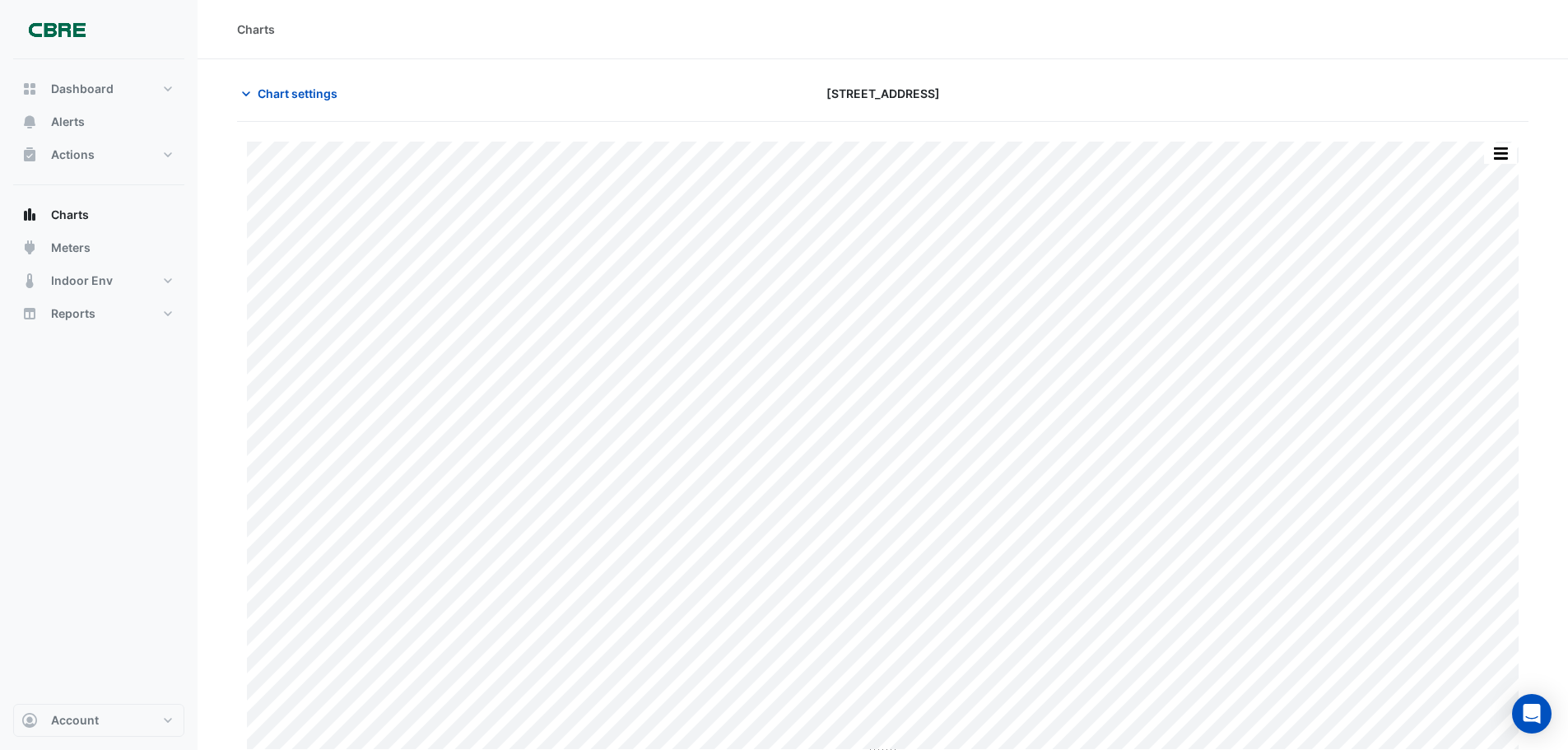
click at [65, 35] on img at bounding box center [57, 29] width 74 height 33
click at [271, 85] on span "Chart settings" at bounding box center [297, 93] width 80 height 17
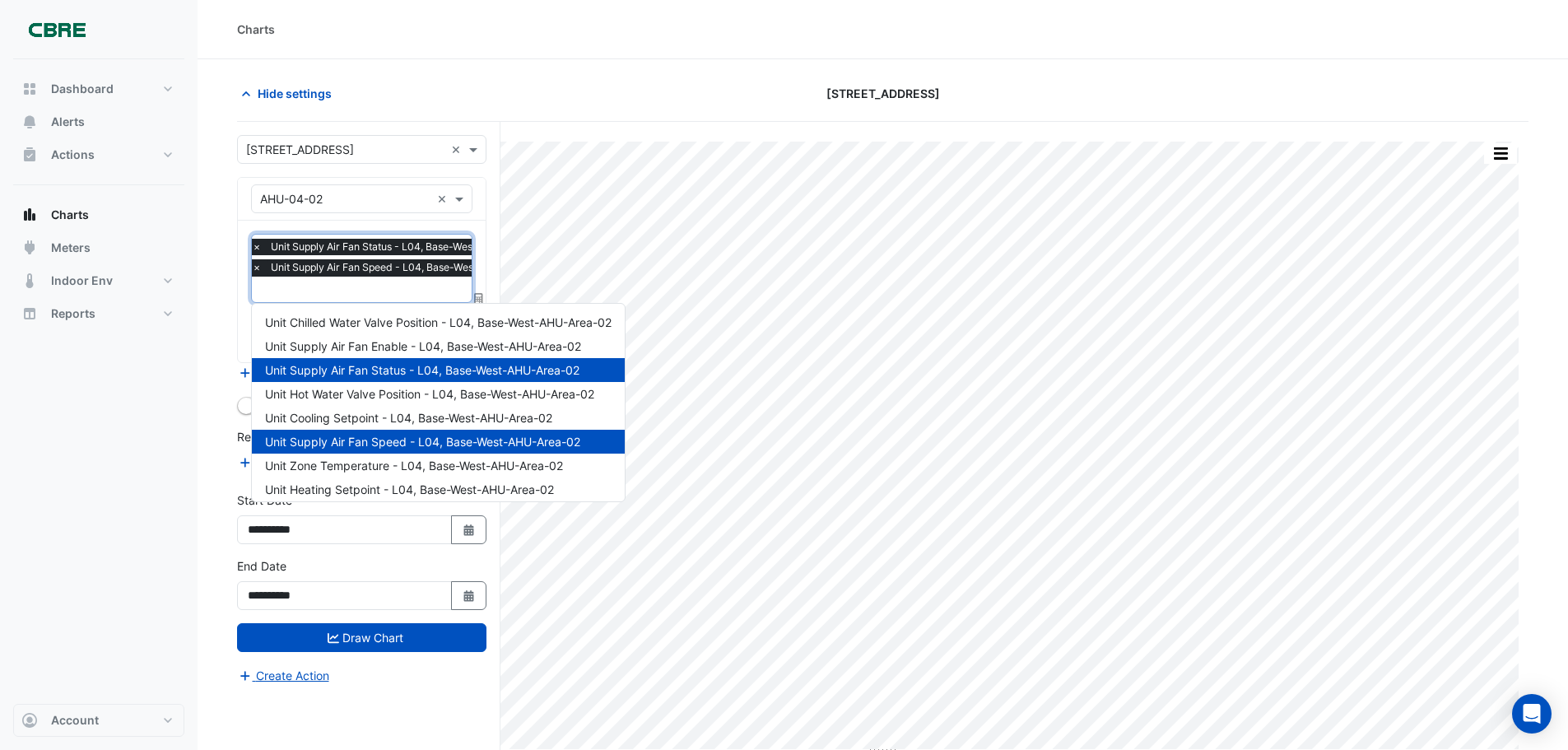
click at [428, 295] on input "text" at bounding box center [403, 291] width 304 height 17
click at [476, 340] on span "Unit Supply Air Fan Enable - L04, Base-West-AHU-Area-02" at bounding box center [422, 346] width 316 height 14
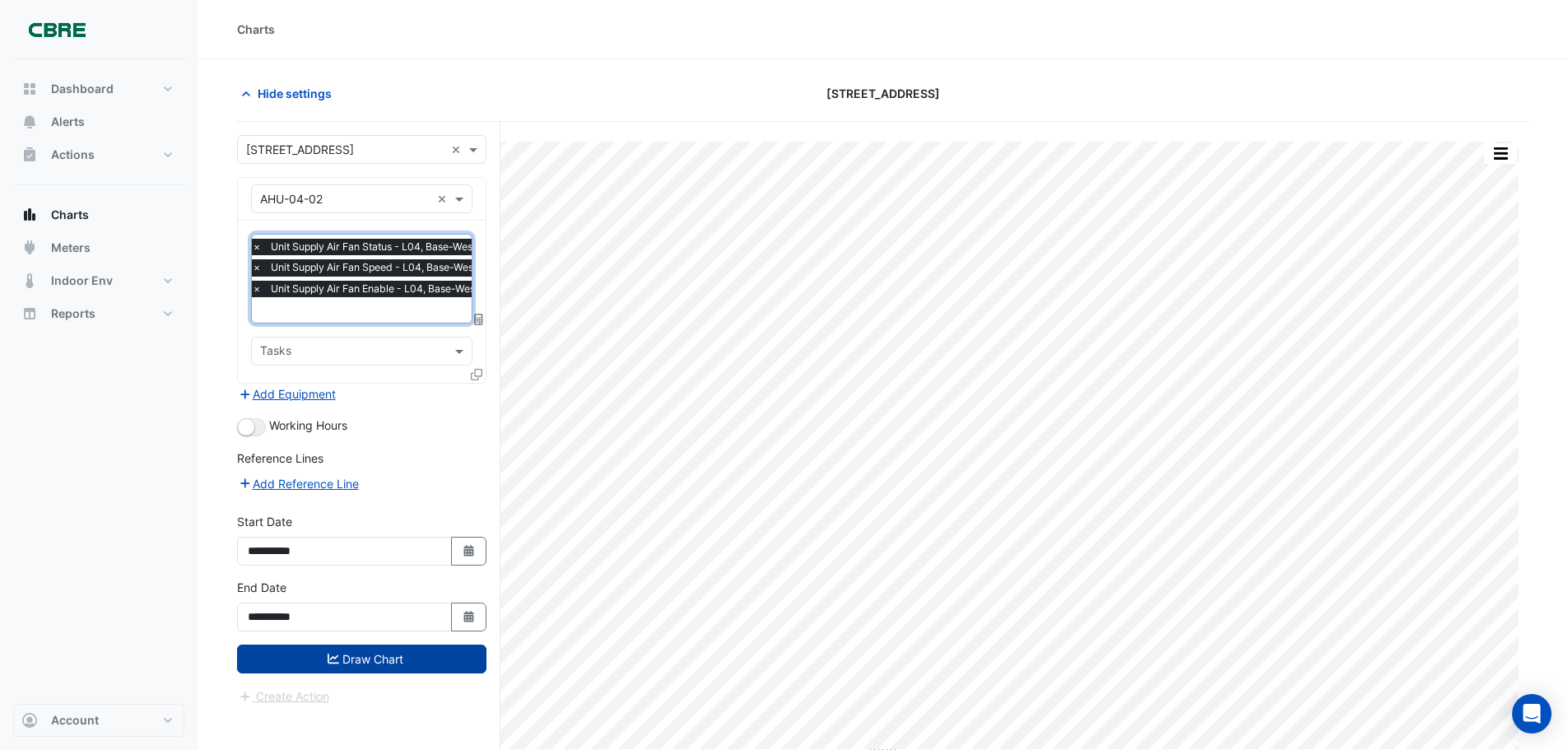
click at [387, 667] on button "Draw Chart" at bounding box center [362, 659] width 250 height 28
